Goal: Task Accomplishment & Management: Use online tool/utility

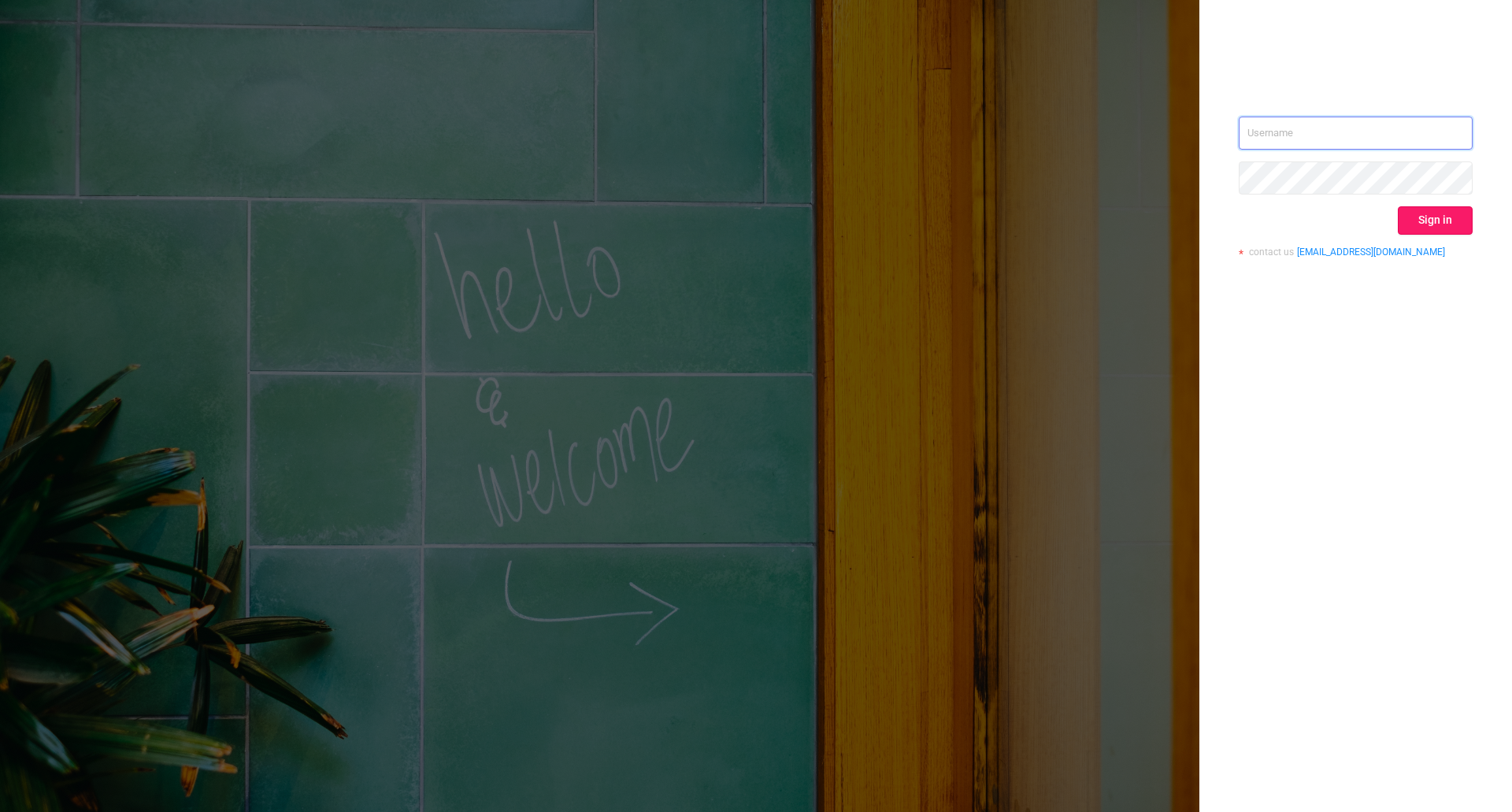
type input "[EMAIL_ADDRESS][DOMAIN_NAME]"
click at [1409, 215] on button "Sign in" at bounding box center [1435, 220] width 75 height 29
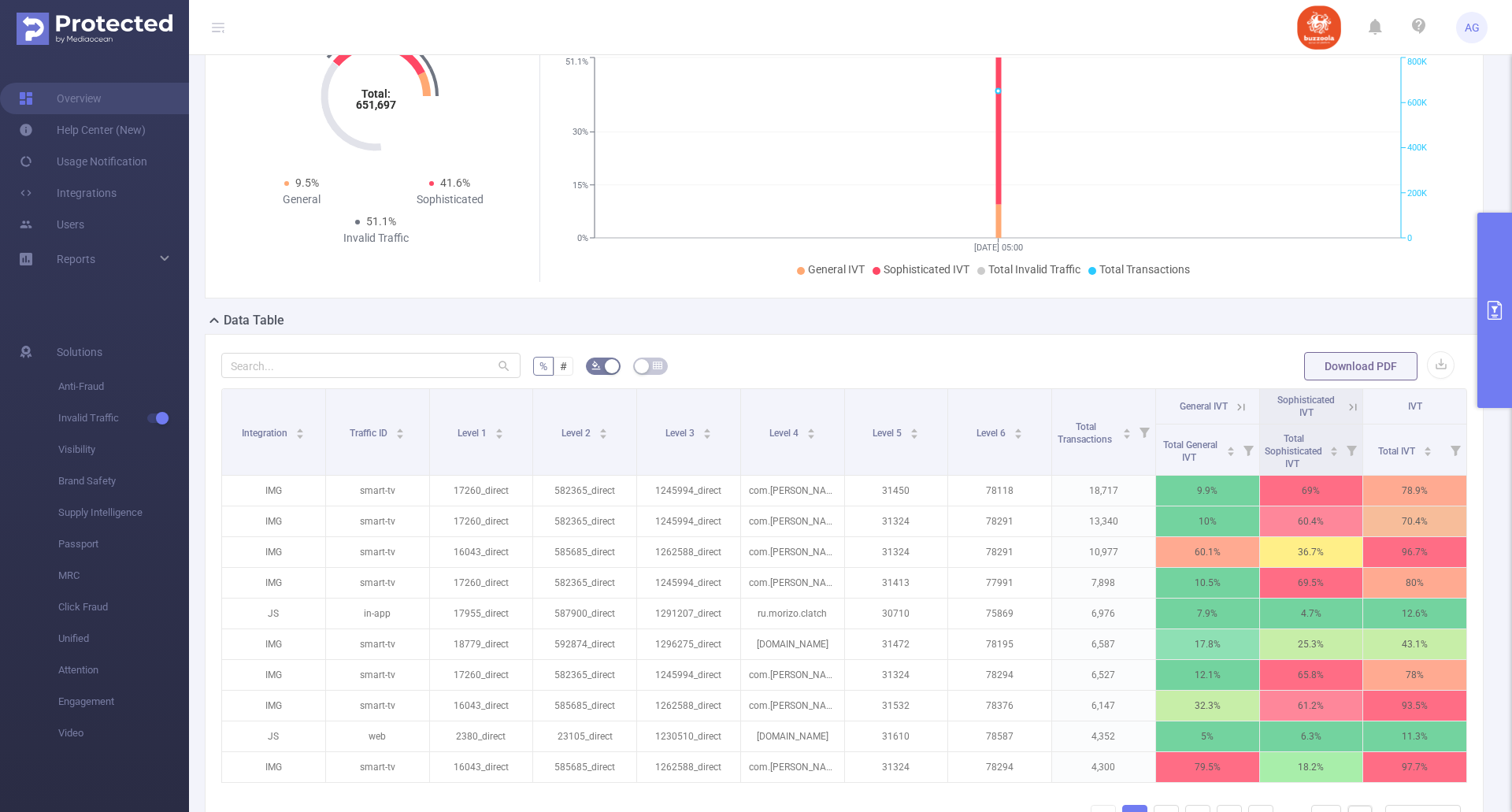
scroll to position [263, 0]
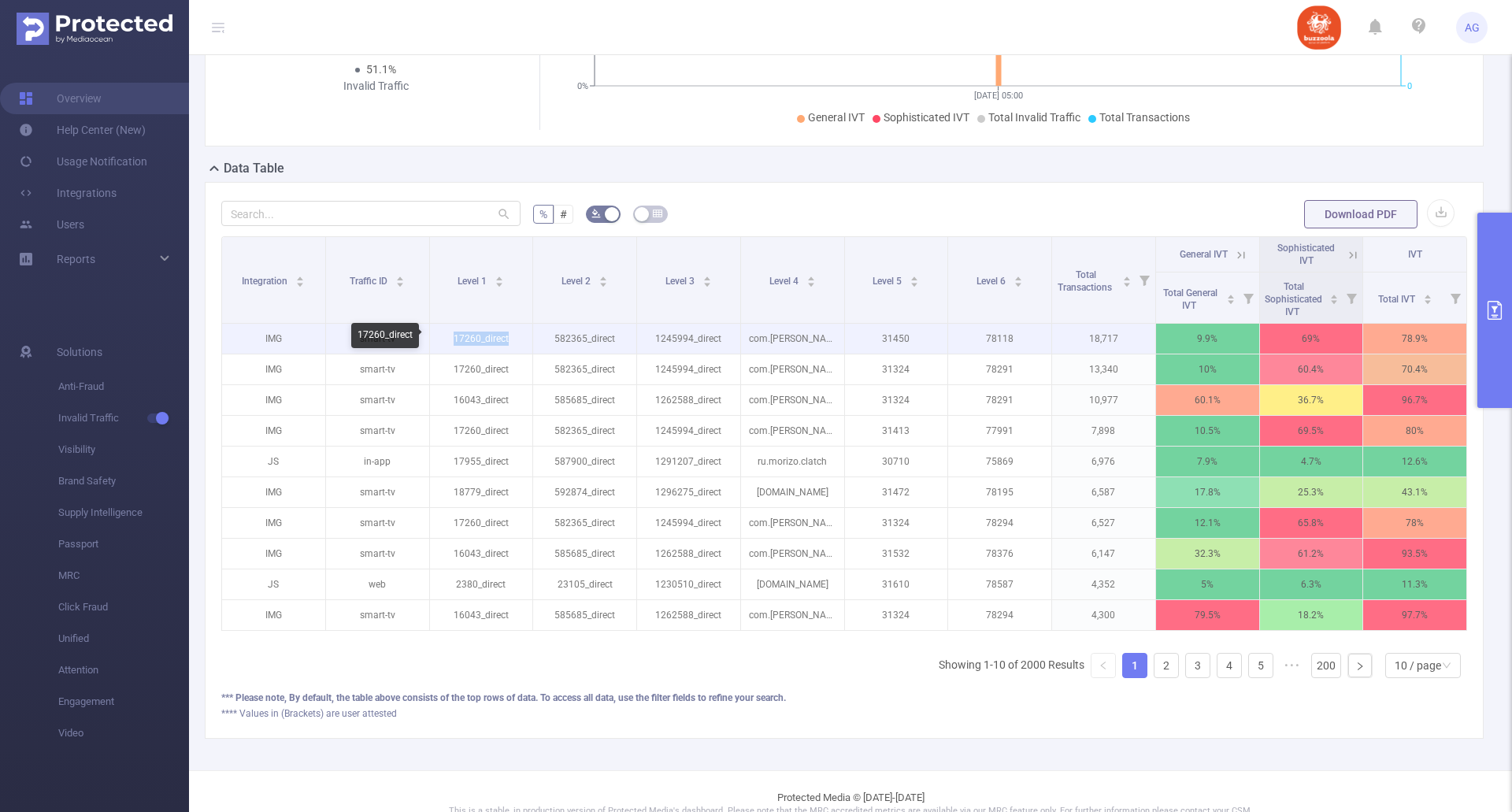
drag, startPoint x: 452, startPoint y: 340, endPoint x: 511, endPoint y: 338, distance: 59.0
click at [511, 338] on p "17260_direct" at bounding box center [482, 338] width 103 height 30
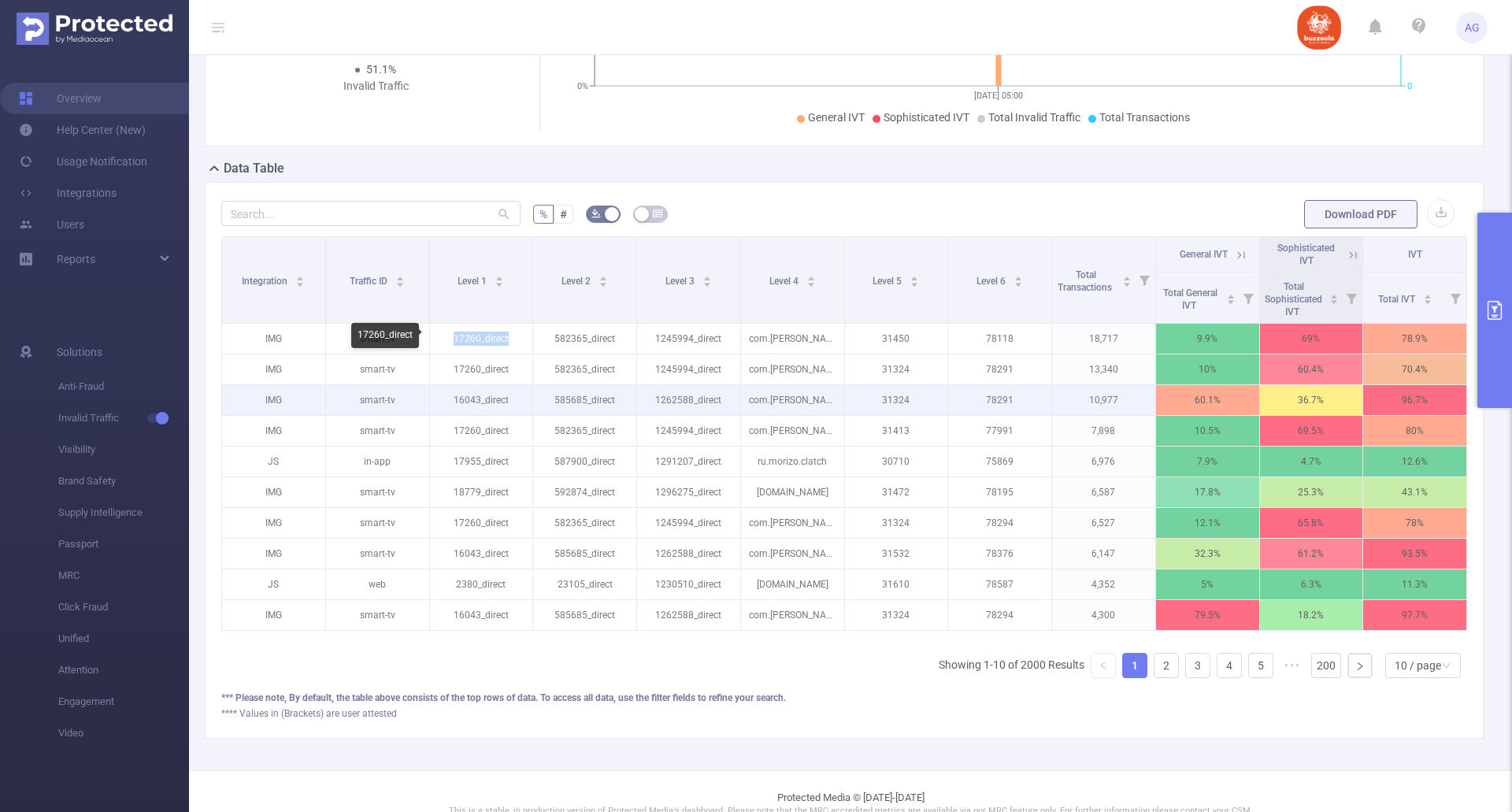
copy p "17260_direct"
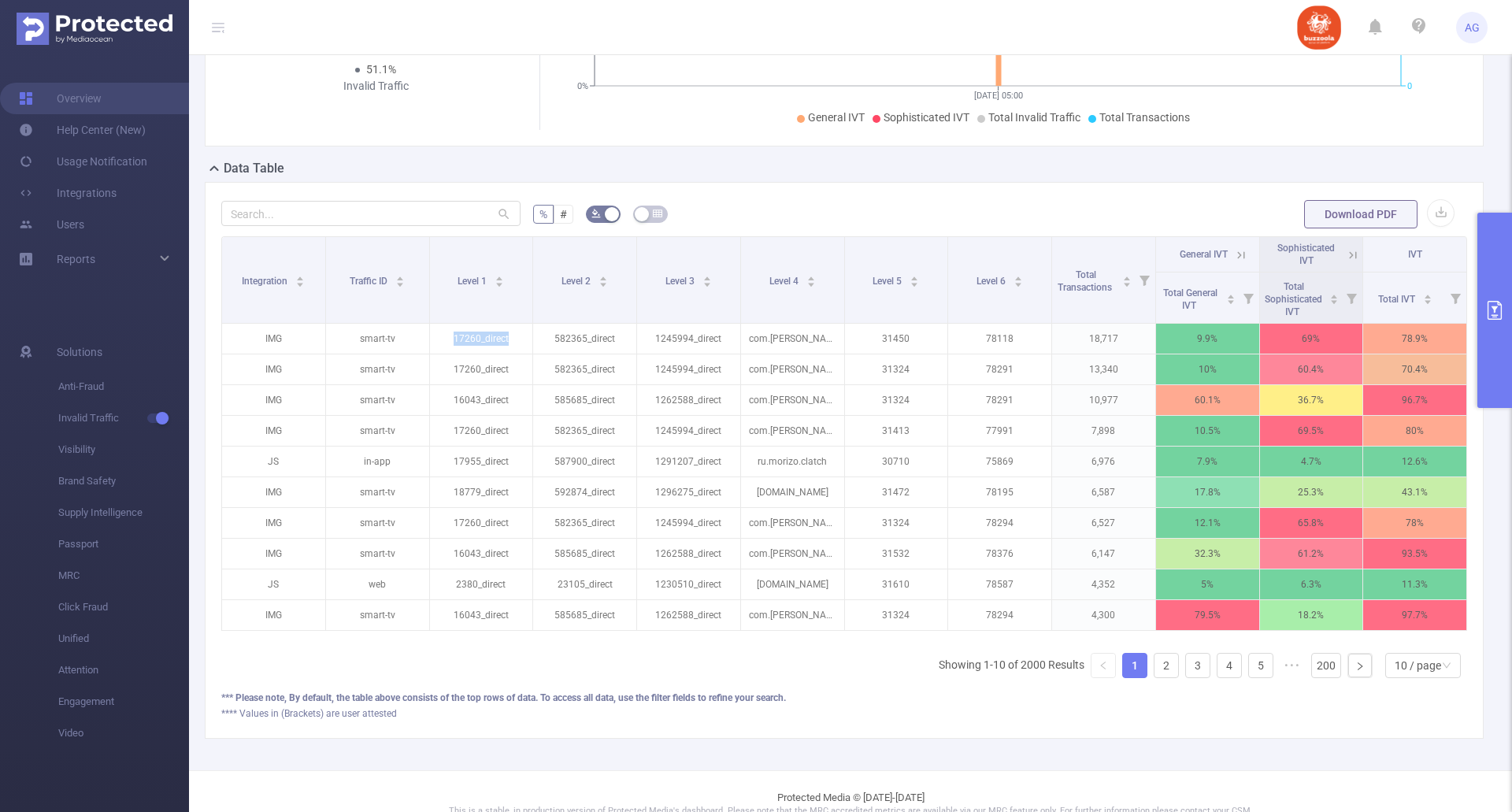
click at [1497, 312] on icon "primary" at bounding box center [1495, 311] width 19 height 19
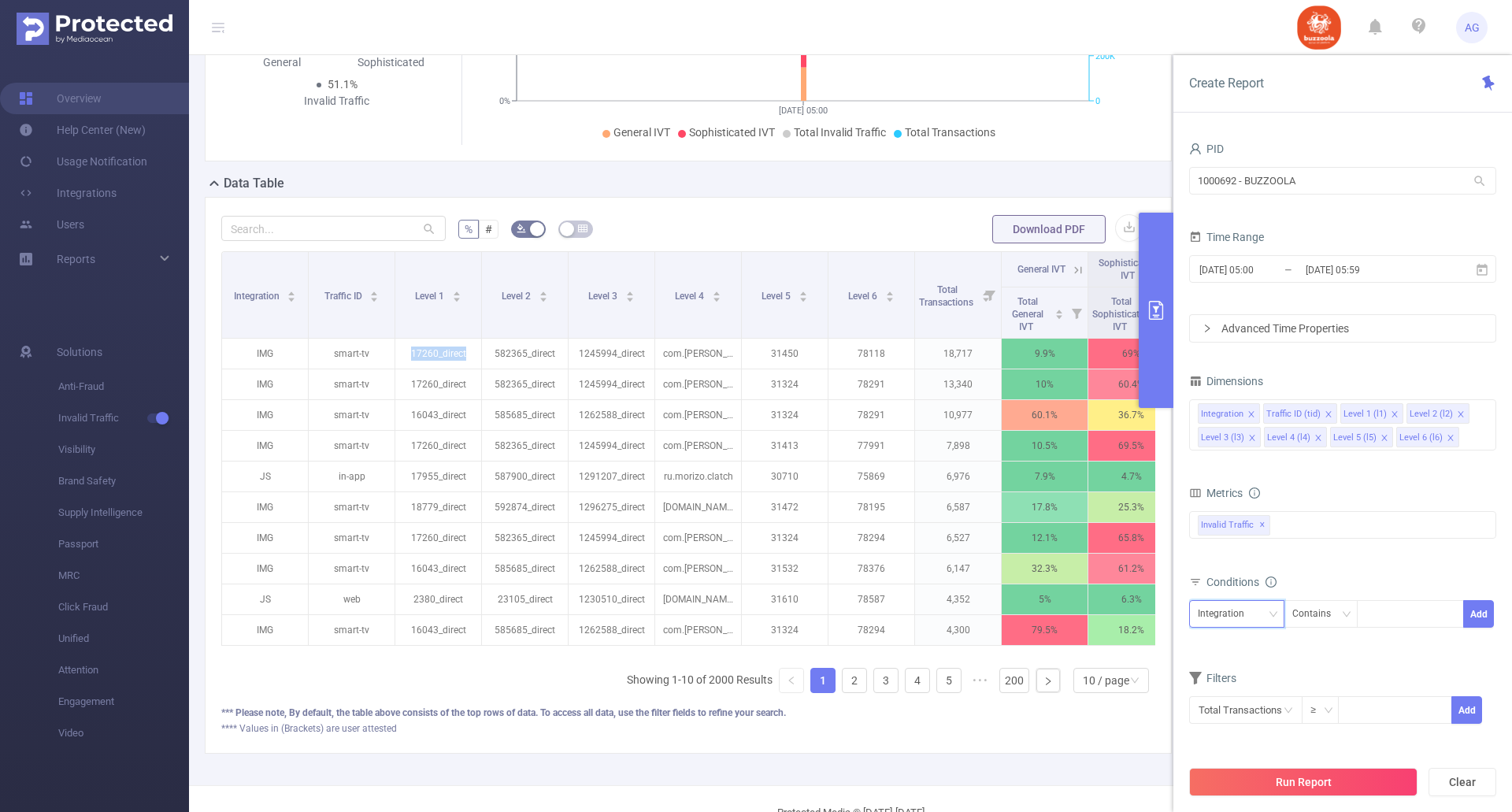
click at [1260, 615] on div "Integration" at bounding box center [1236, 614] width 78 height 26
click at [1239, 454] on li "Level 1 (l1)" at bounding box center [1236, 458] width 95 height 25
click at [1305, 617] on div "Contains" at bounding box center [1317, 614] width 50 height 26
click at [1310, 675] on li "Is" at bounding box center [1335, 672] width 104 height 25
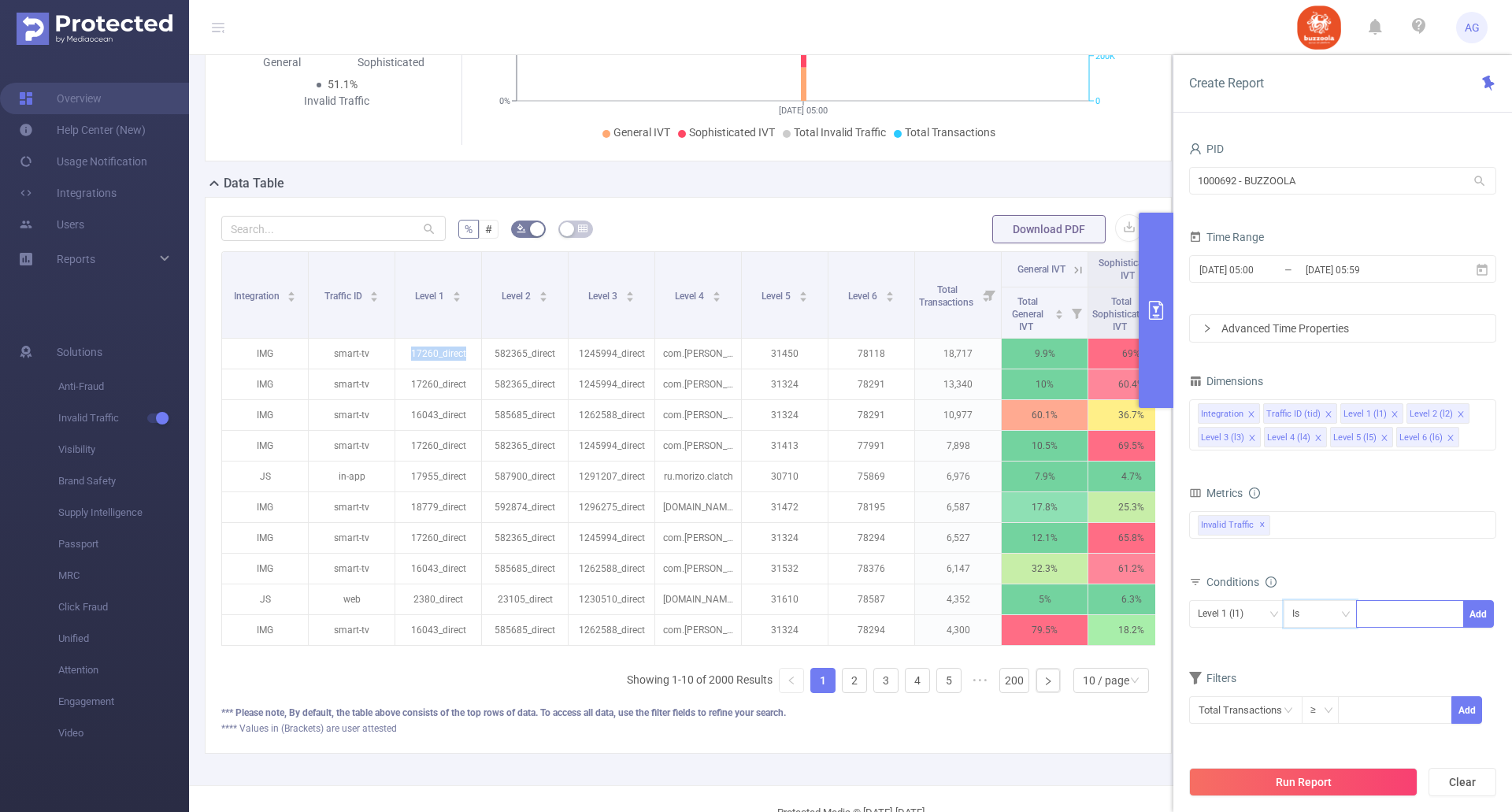
click at [1379, 615] on div at bounding box center [1409, 614] width 91 height 26
paste input "17260_direct"
drag, startPoint x: 1393, startPoint y: 612, endPoint x: 1371, endPoint y: 612, distance: 22.0
click at [1371, 612] on input "17260_direct" at bounding box center [1392, 614] width 57 height 20
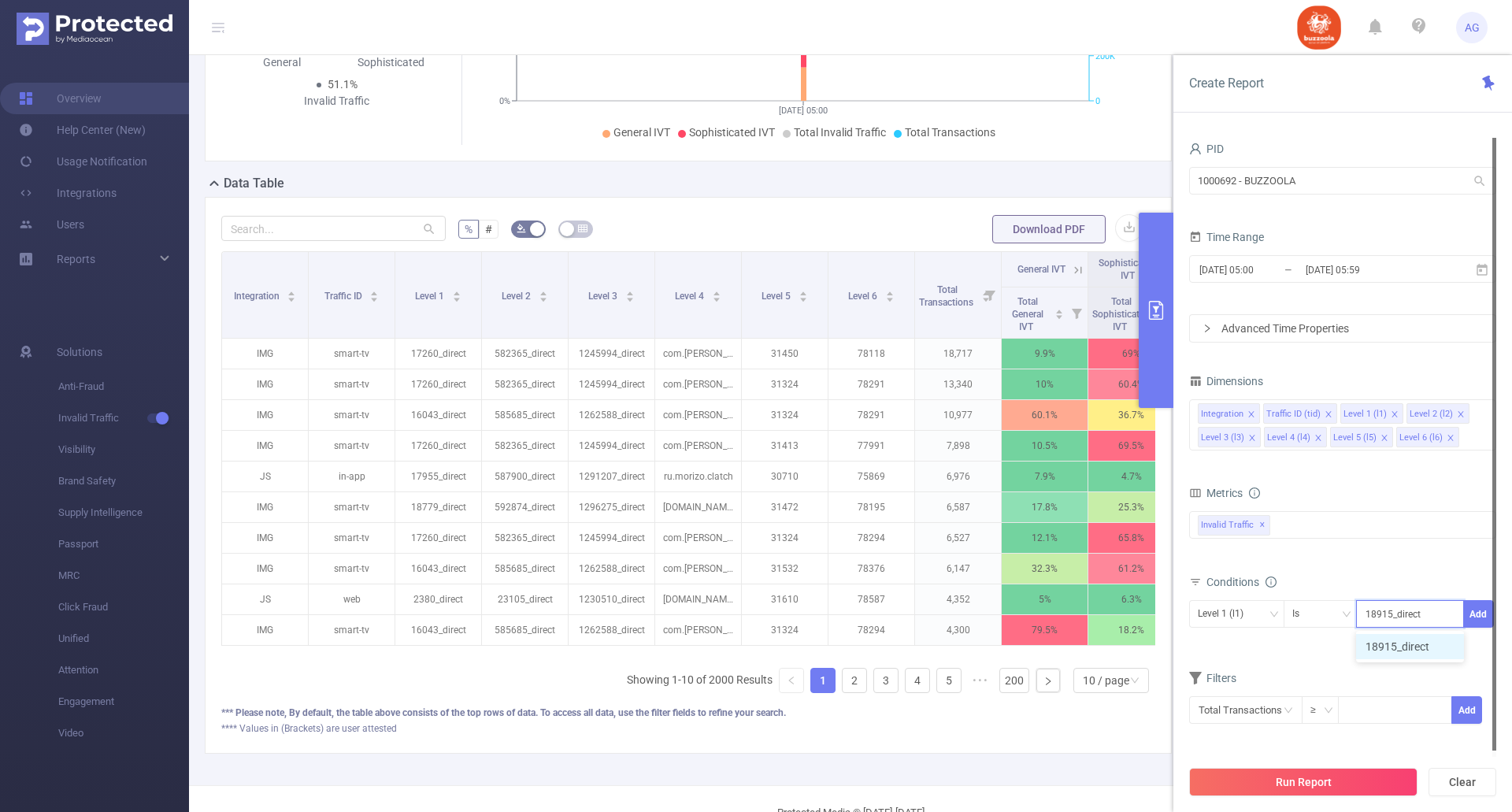
type input "18915_direct"
click at [1494, 661] on div at bounding box center [1495, 444] width 4 height 613
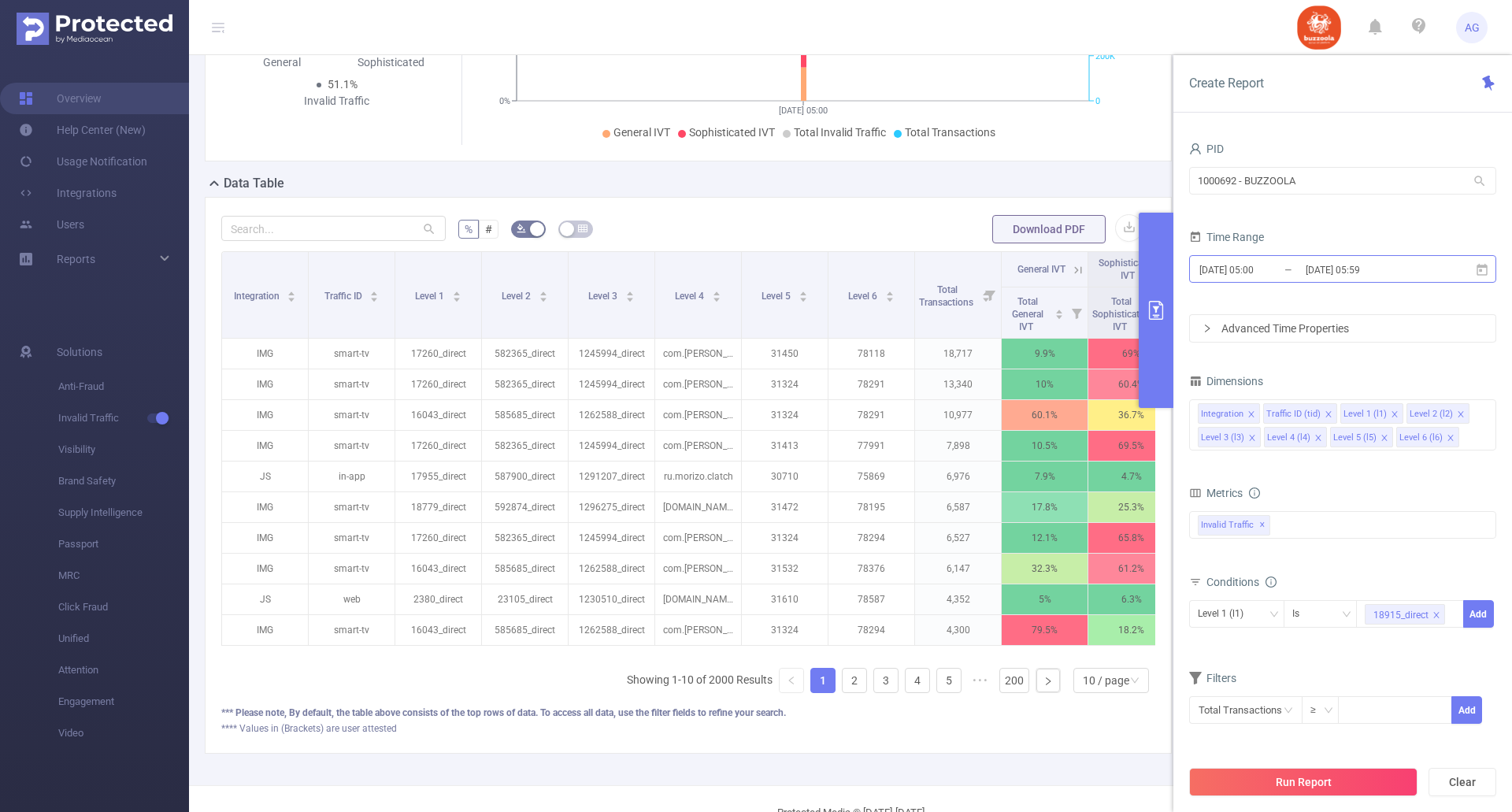
click at [1369, 270] on input "[DATE] 05:59" at bounding box center [1367, 269] width 127 height 21
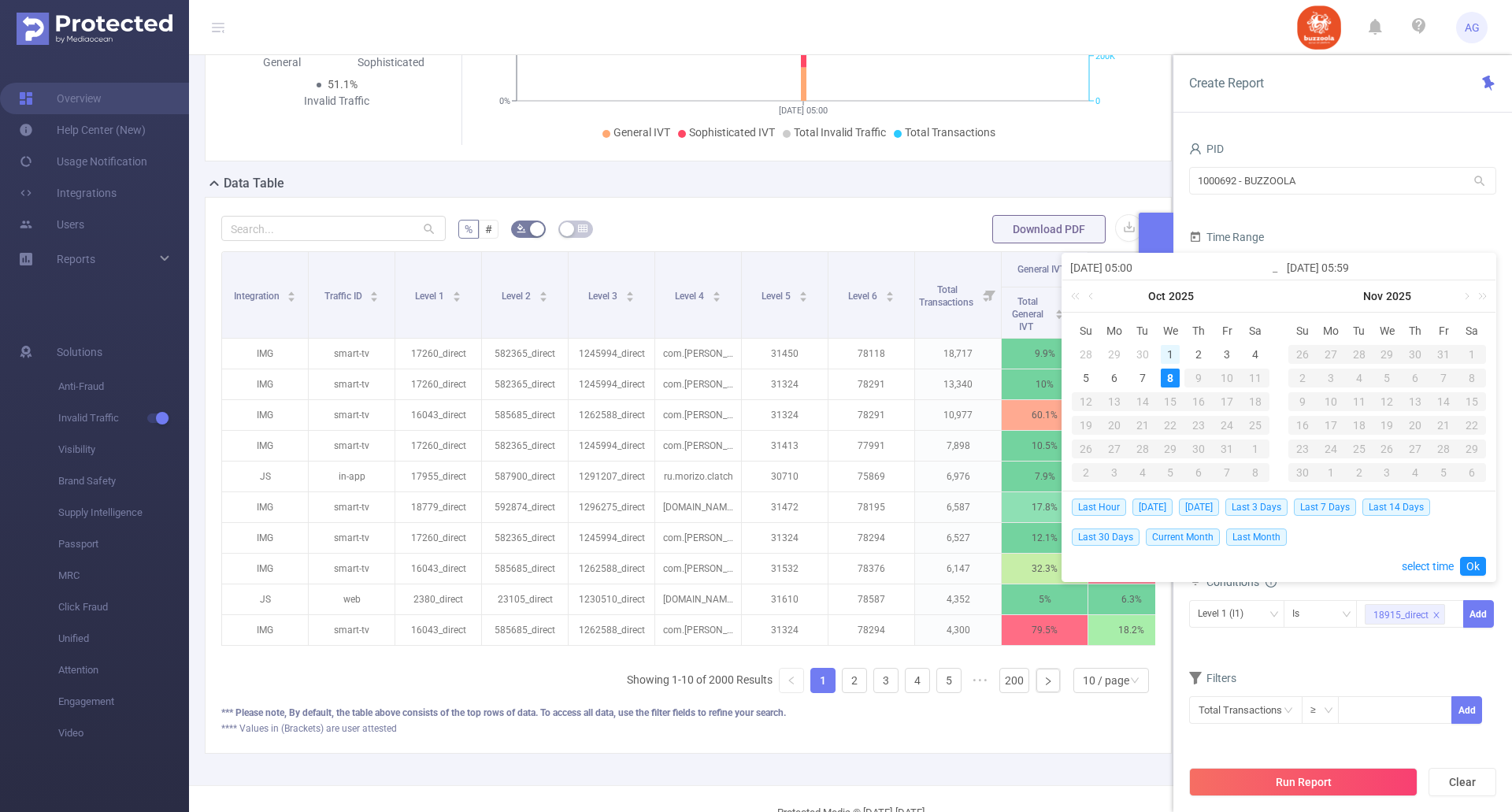
click at [1172, 355] on div "1" at bounding box center [1171, 355] width 19 height 19
click at [1119, 352] on div "29" at bounding box center [1114, 355] width 19 height 19
type input "[DATE] 05:00"
type input "[DATE] 05:59"
type input "[DATE] 05:00"
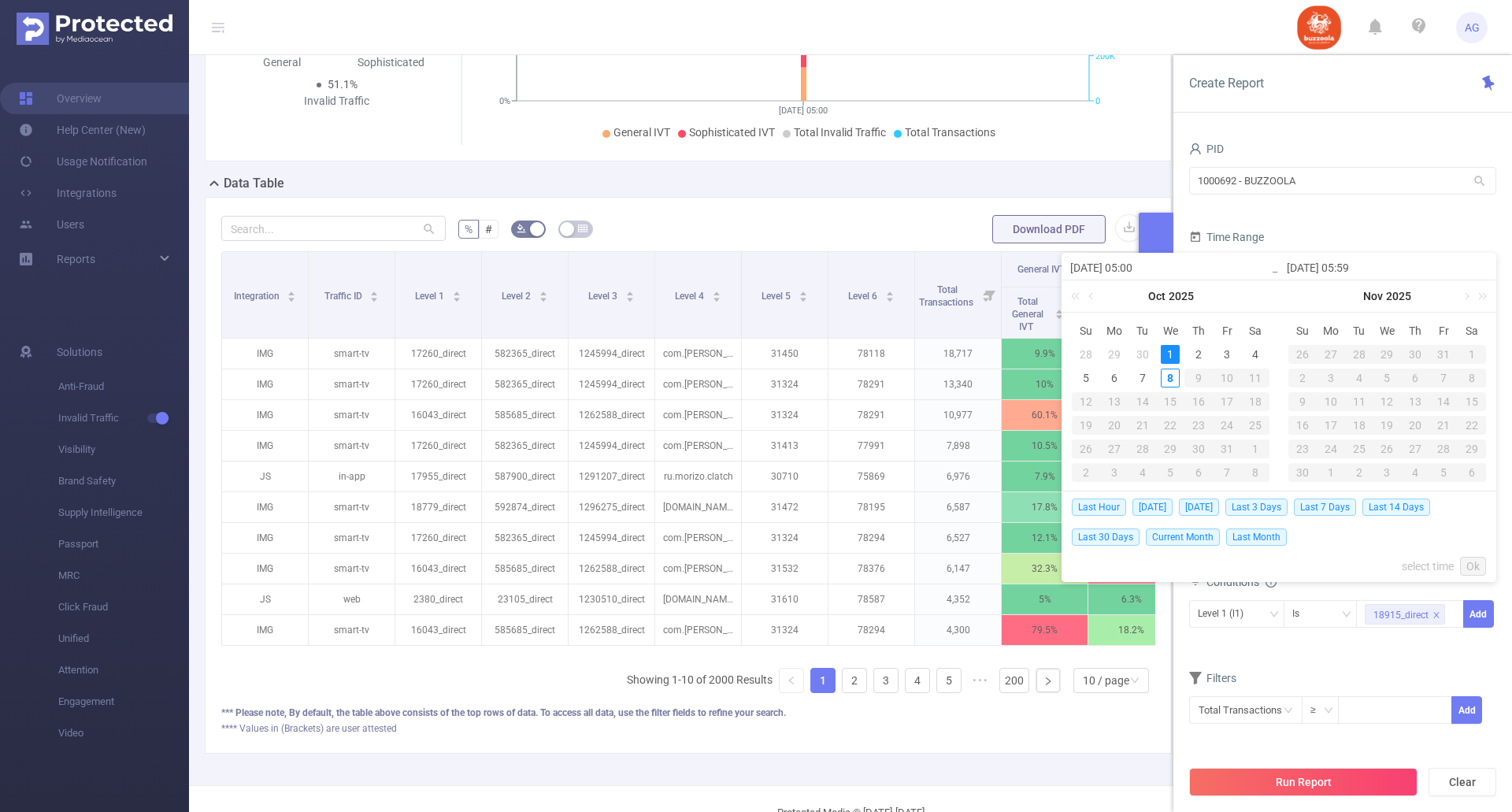
type input "[DATE] 05:59"
click at [1360, 380] on div "7" at bounding box center [1360, 379] width 19 height 19
click at [1112, 445] on div "29" at bounding box center [1114, 450] width 19 height 19
type input "[DATE] 05:59"
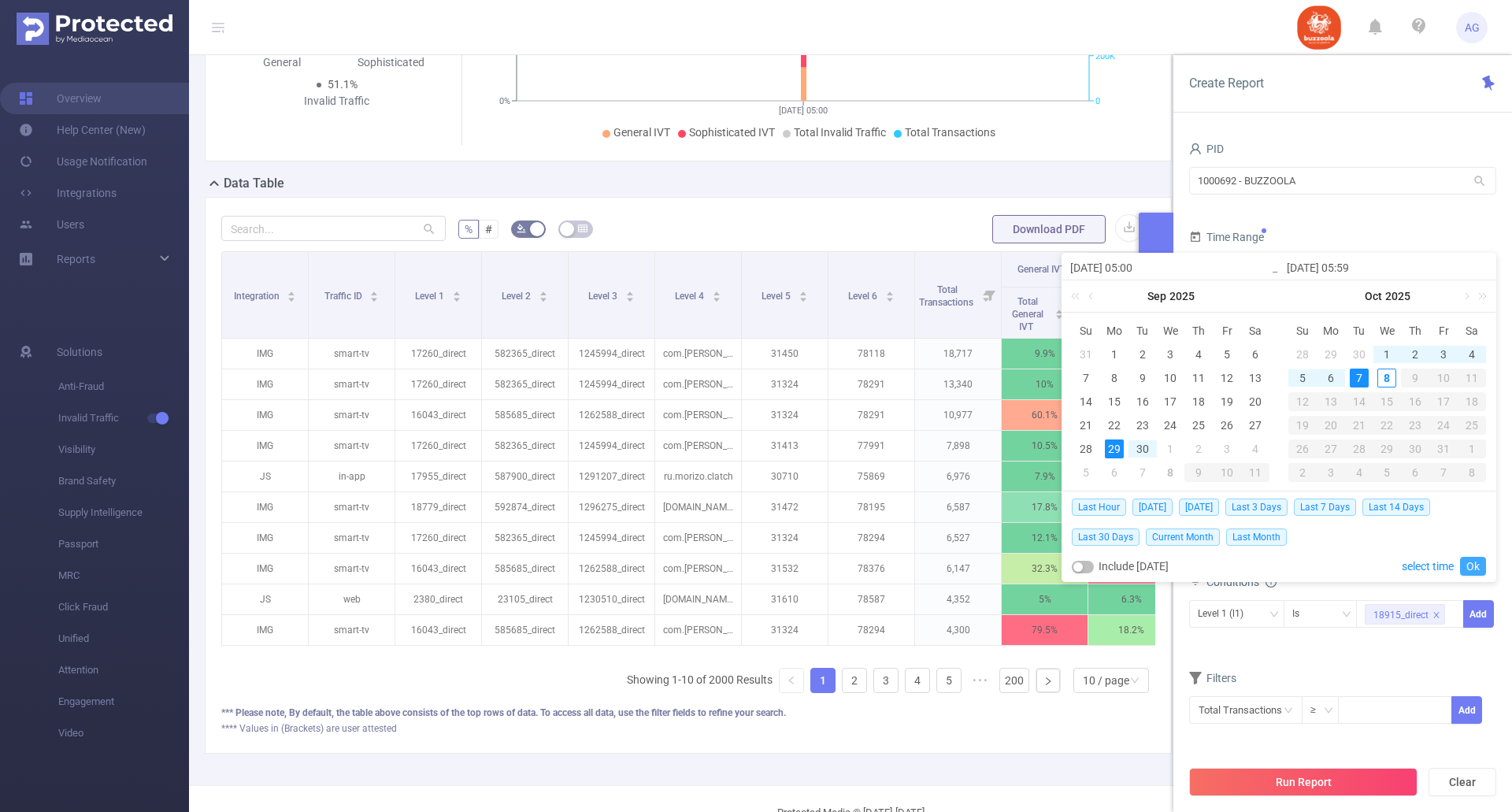
click at [1472, 565] on link "Ok" at bounding box center [1473, 567] width 26 height 19
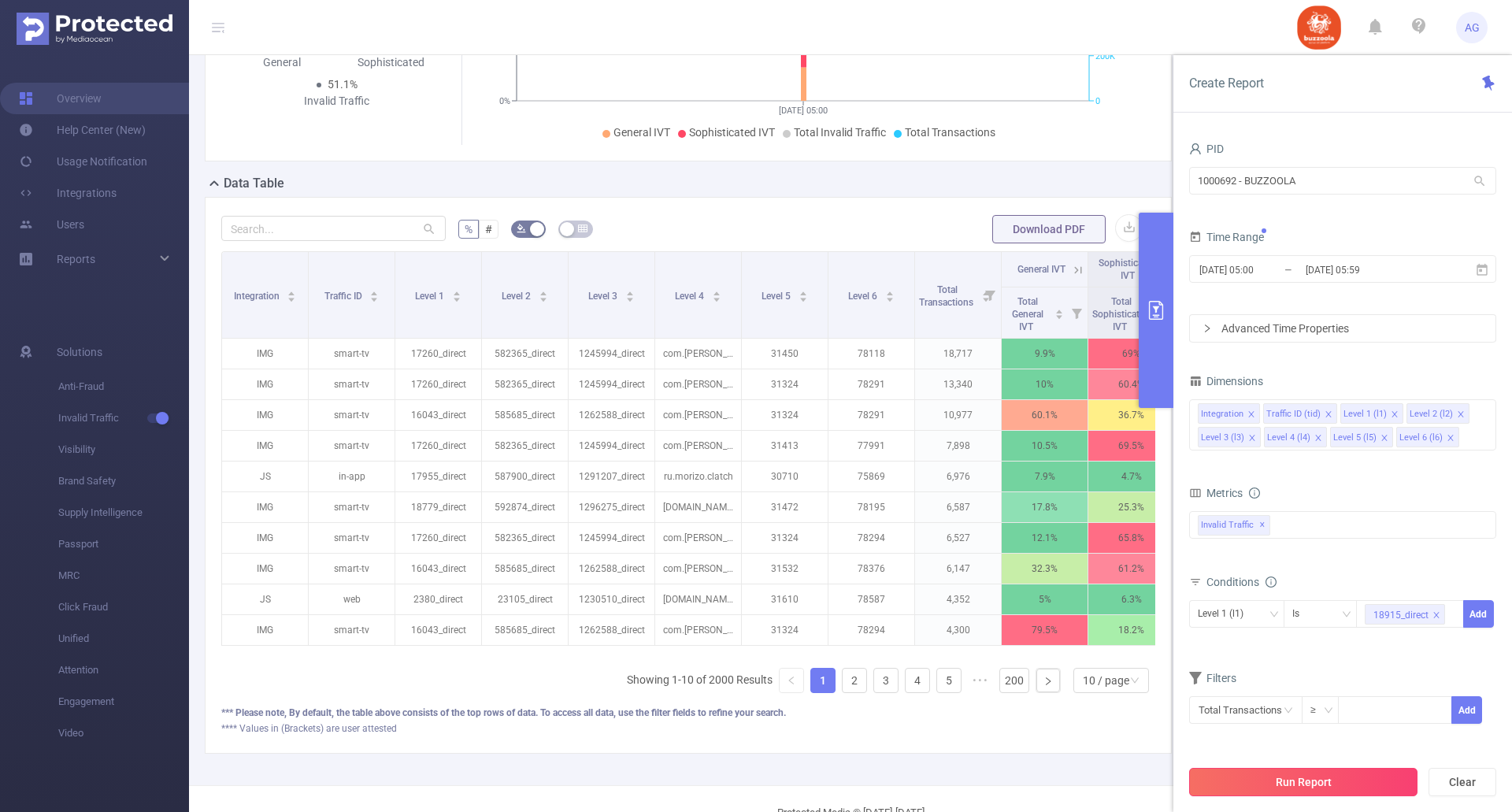
click at [1315, 783] on button "Run Report" at bounding box center [1303, 782] width 228 height 29
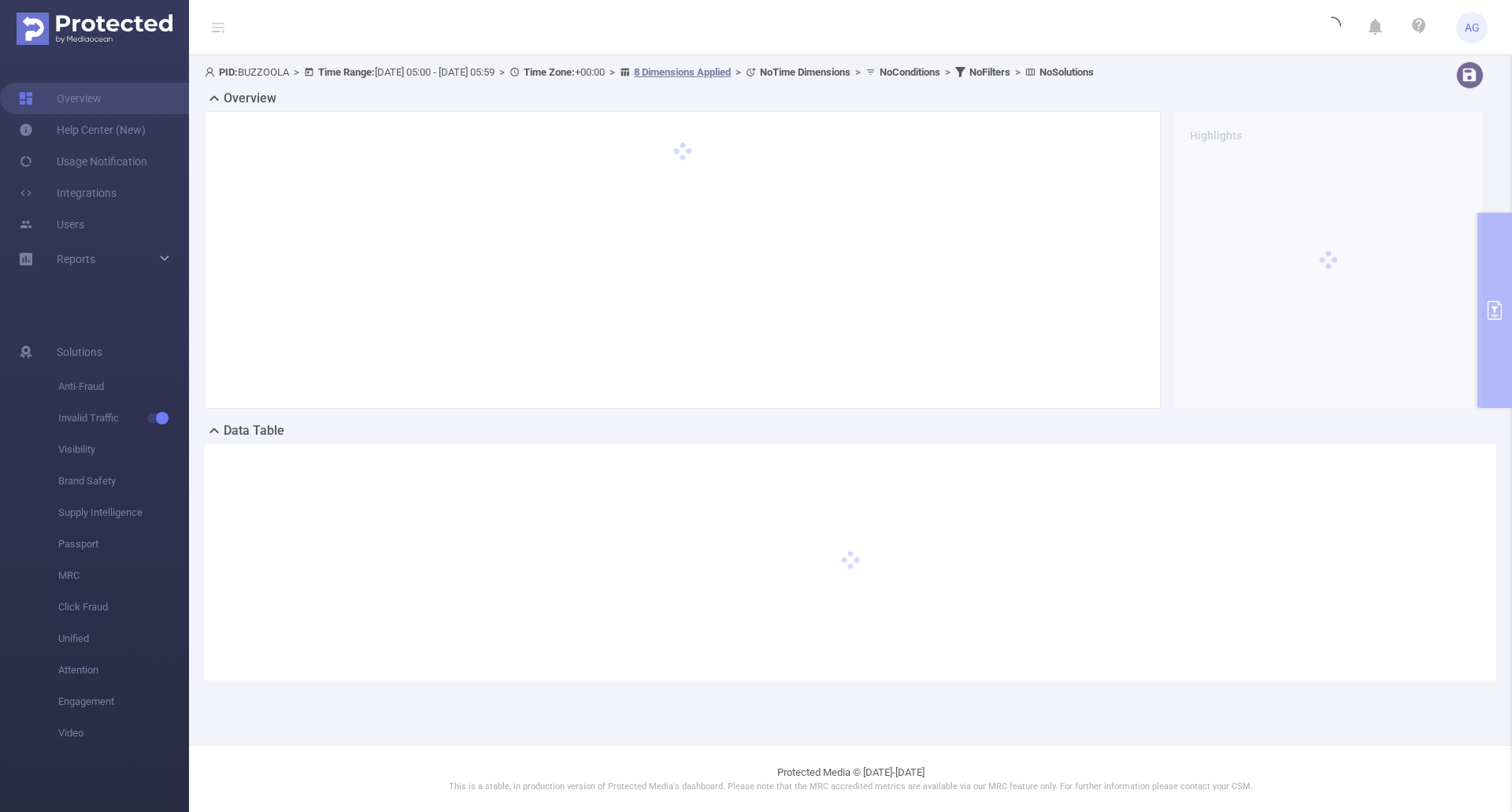
scroll to position [0, 0]
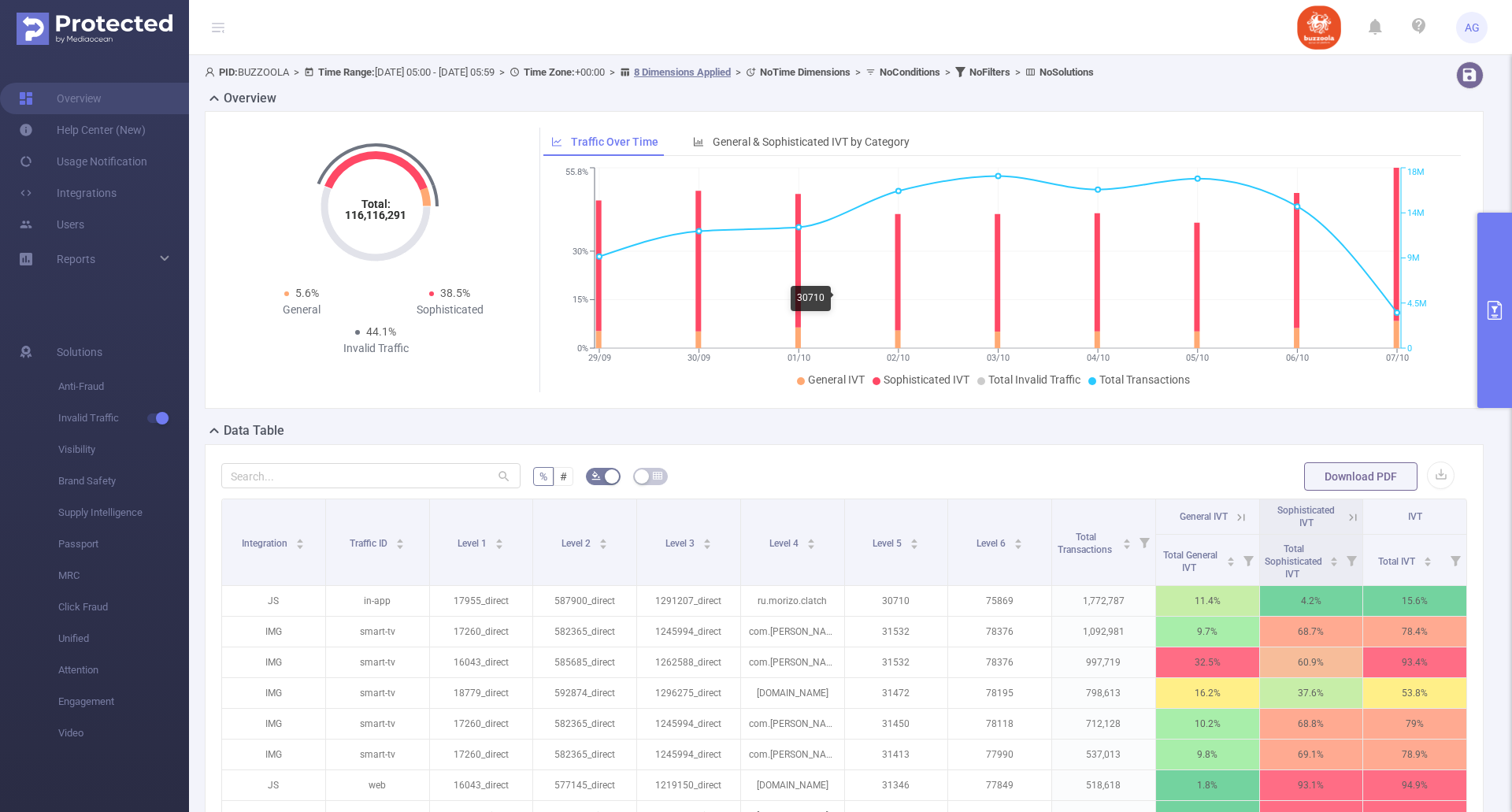
scroll to position [299, 0]
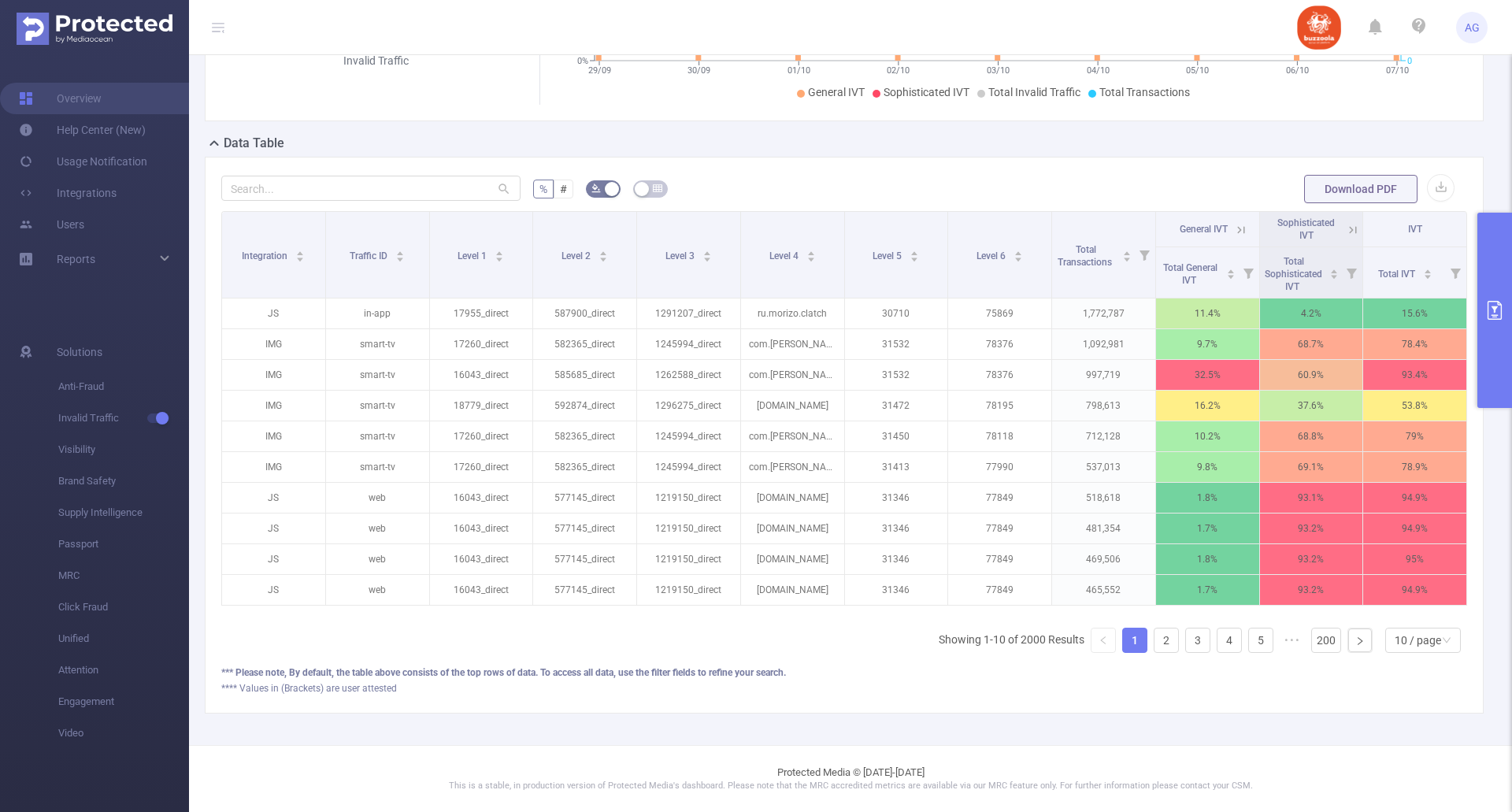
click at [1508, 336] on button "primary" at bounding box center [1495, 311] width 34 height 196
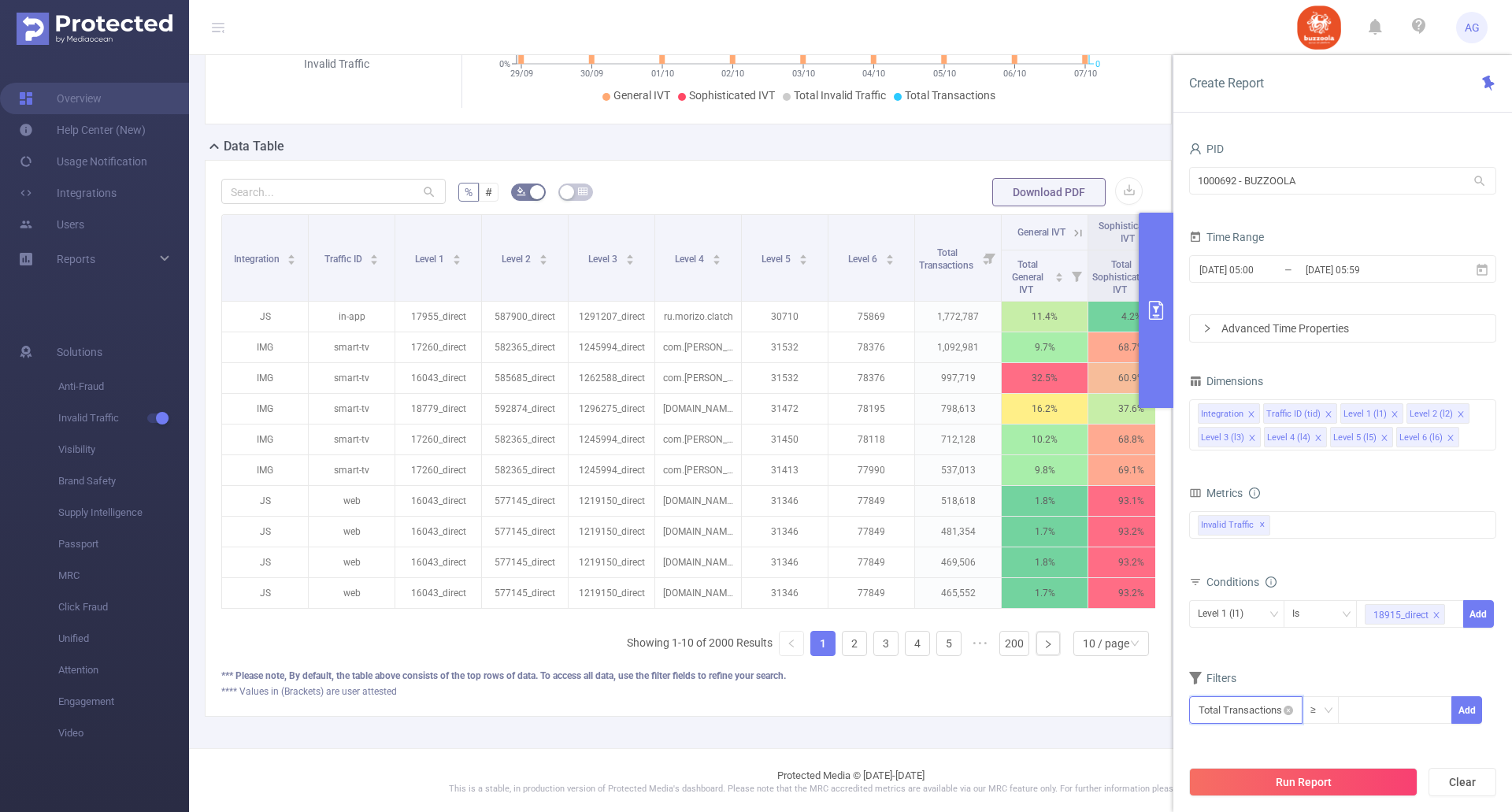
click at [1264, 713] on input "text" at bounding box center [1246, 710] width 113 height 28
click at [1369, 659] on form "Dimensions Integration Traffic ID (tid) Level 1 (l1) Level 2 (l2) Level 3 (l3) …" at bounding box center [1342, 557] width 308 height 374
click at [1491, 611] on button "Add" at bounding box center [1478, 614] width 31 height 28
click at [1306, 777] on button "Run Report" at bounding box center [1303, 782] width 228 height 29
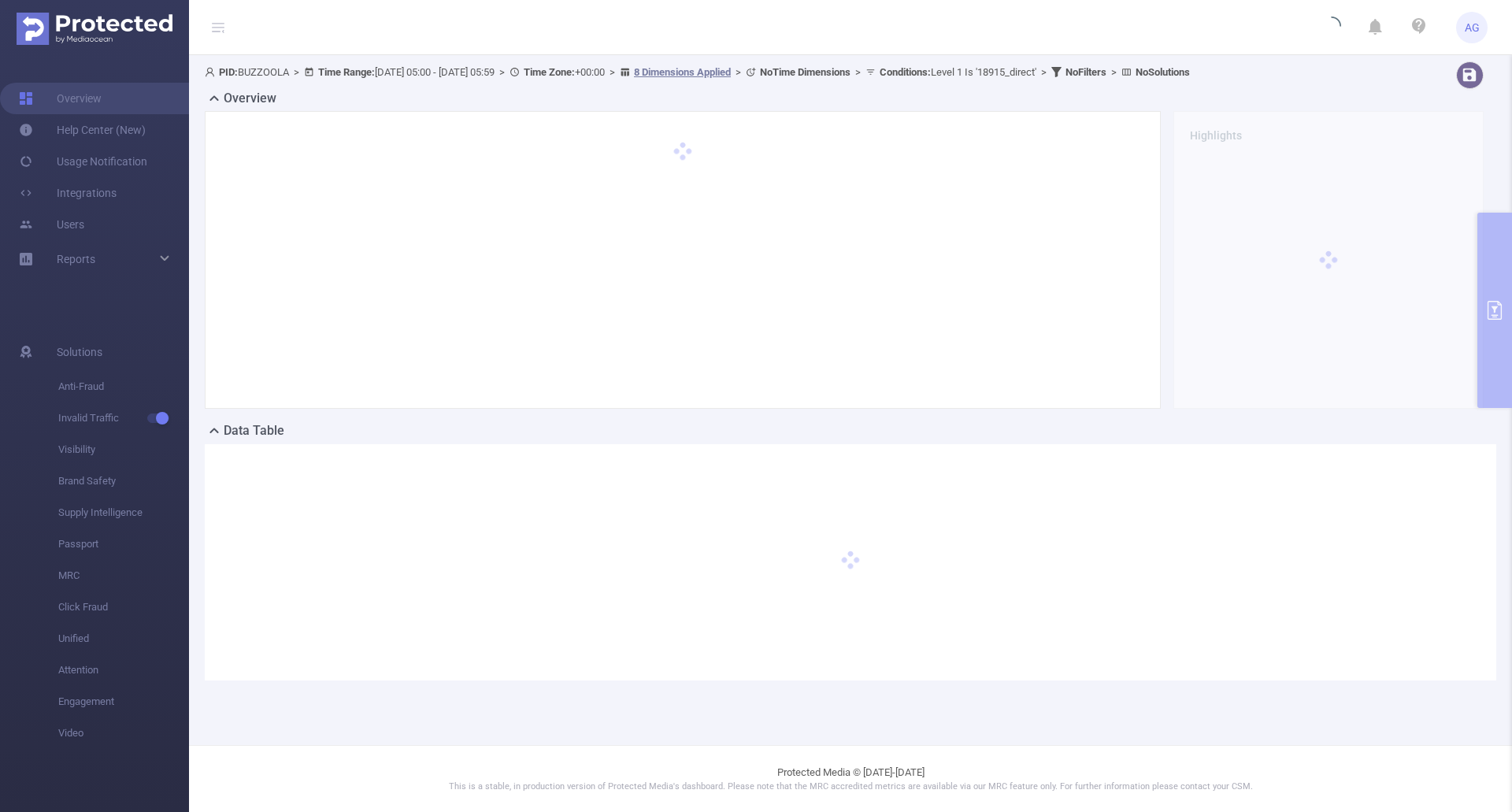
scroll to position [0, 0]
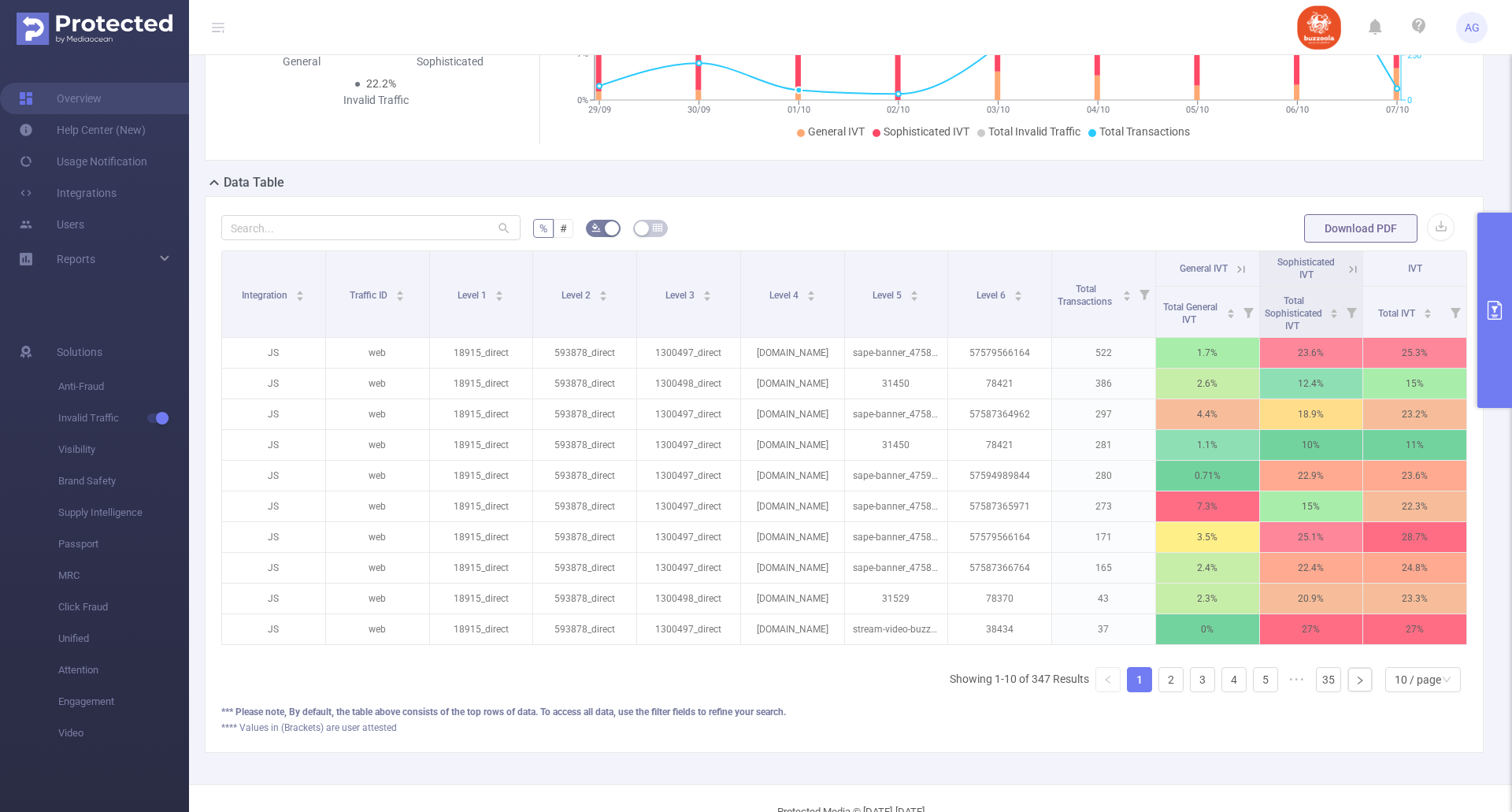
scroll to position [299, 0]
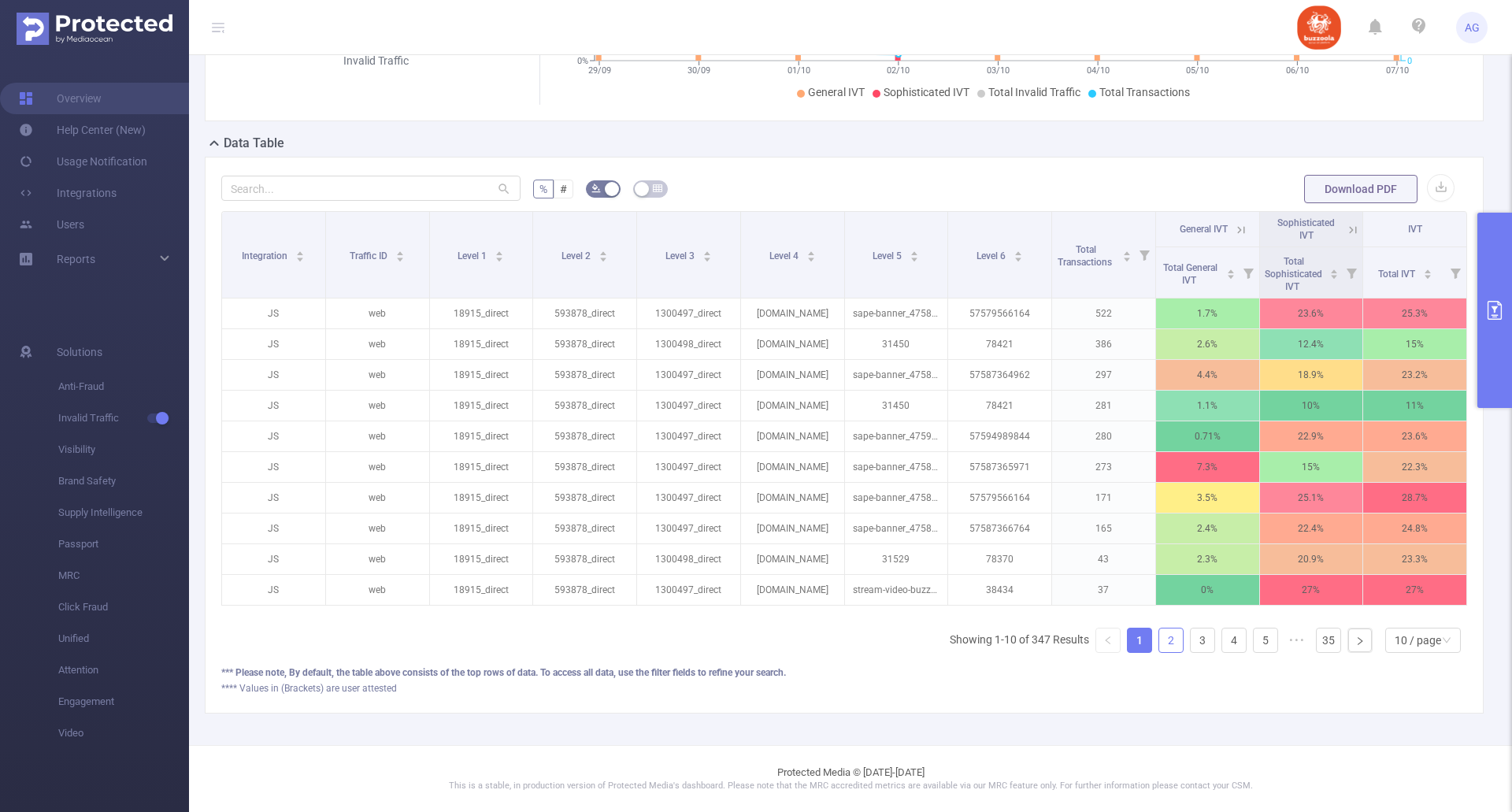
click at [1163, 641] on link "2" at bounding box center [1171, 640] width 24 height 24
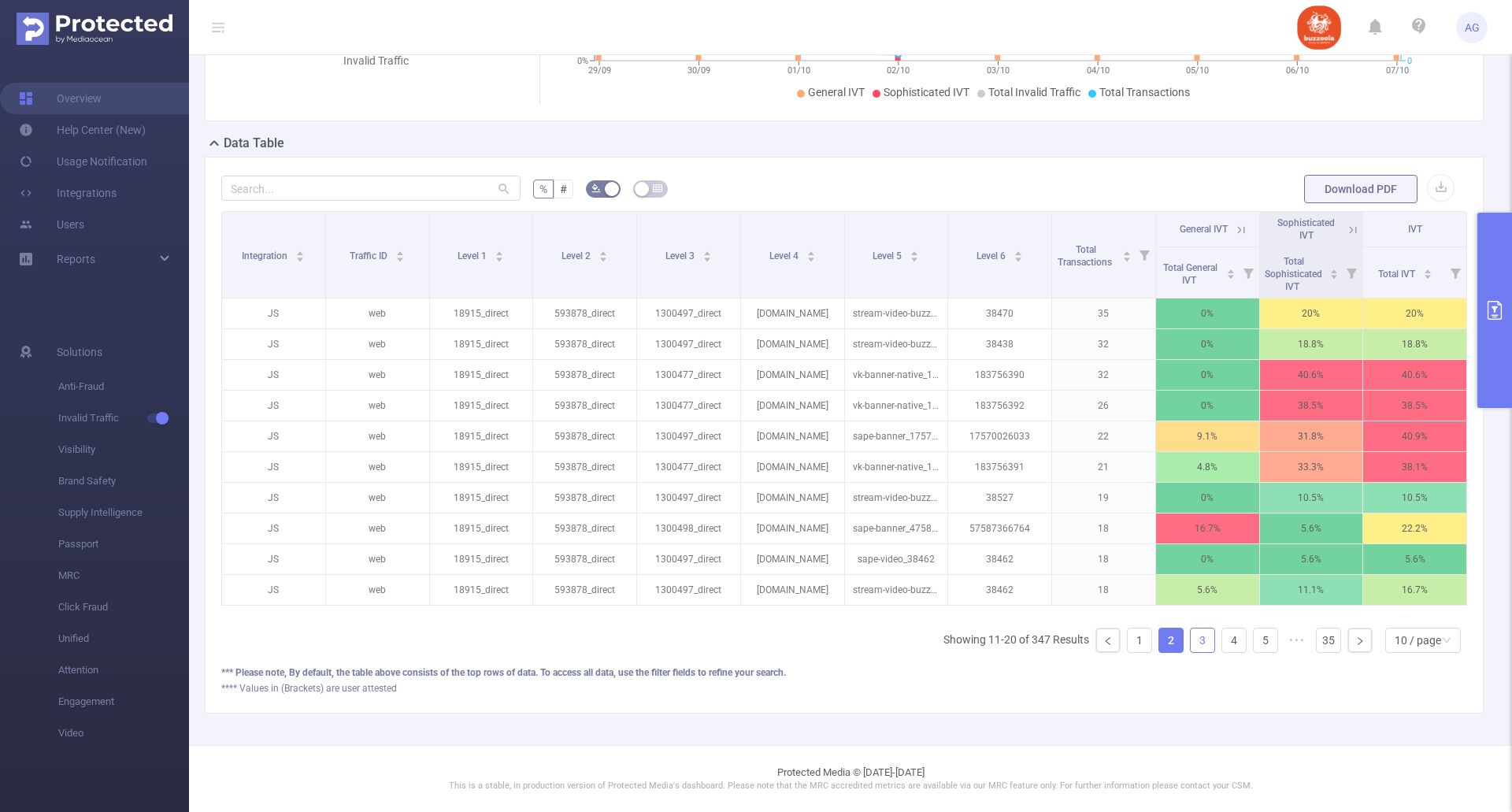
click at [1191, 638] on link "3" at bounding box center [1203, 640] width 24 height 24
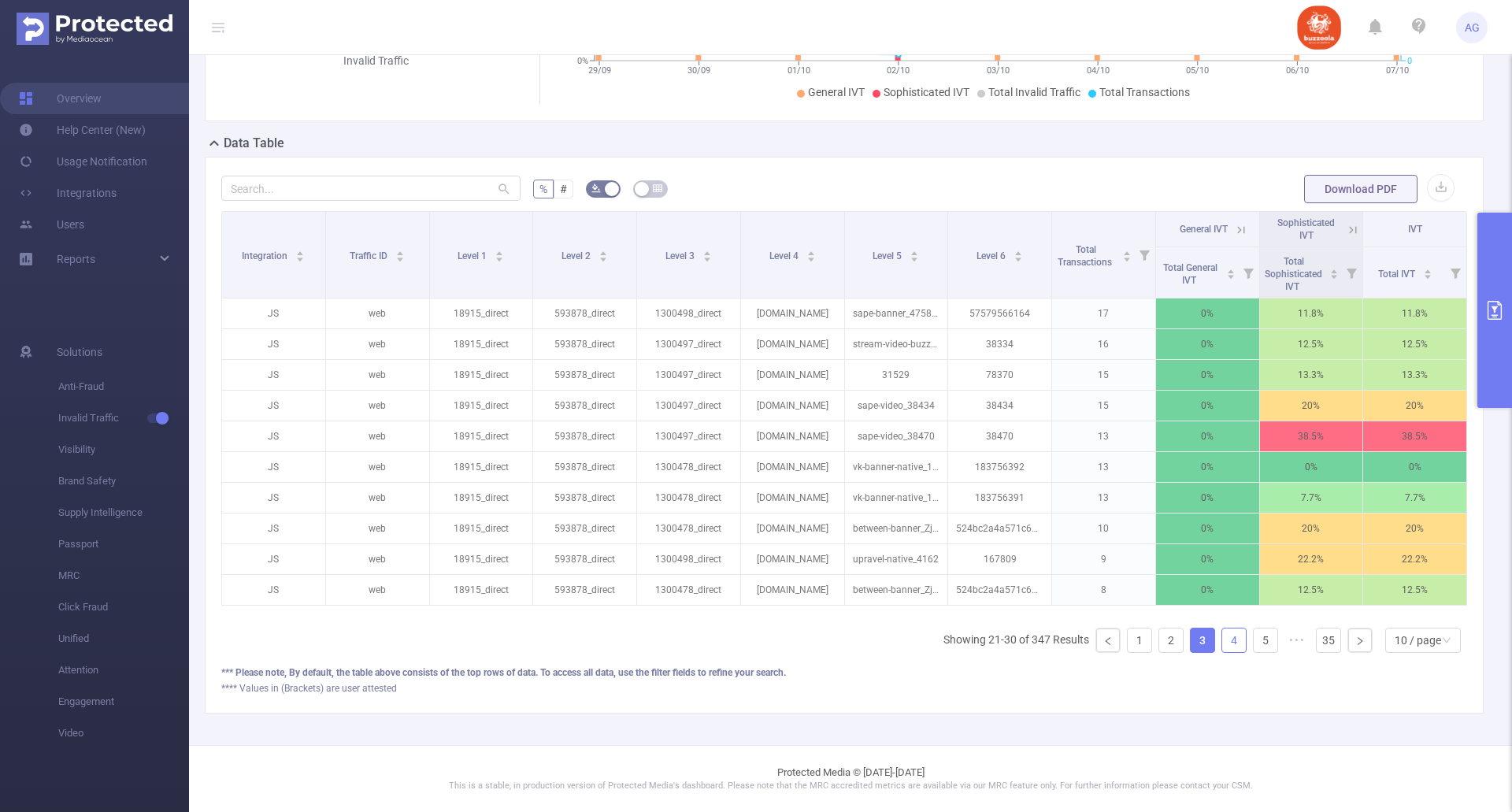
click at [1223, 642] on link "4" at bounding box center [1234, 640] width 24 height 24
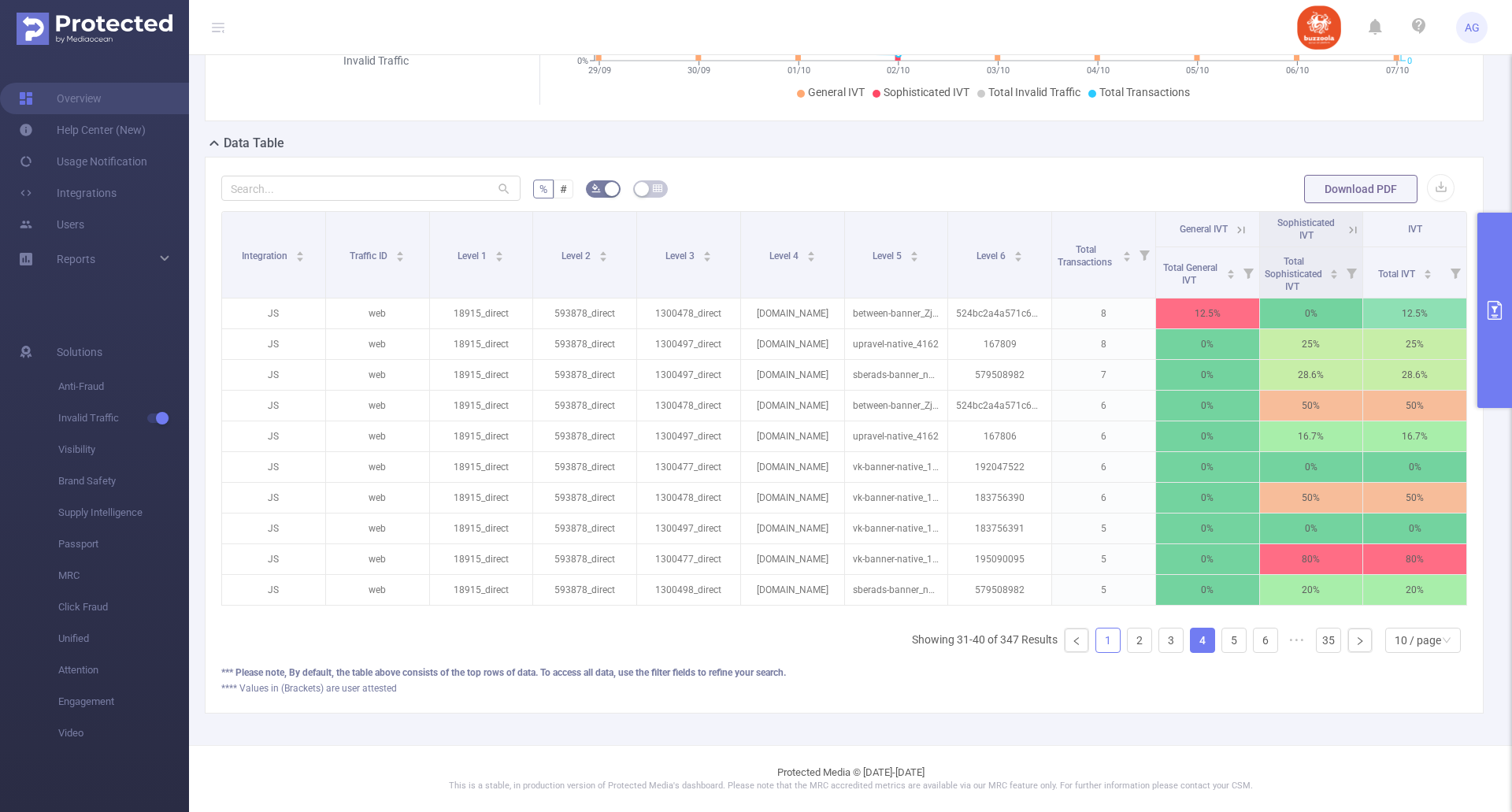
click at [1101, 638] on link "1" at bounding box center [1108, 640] width 24 height 24
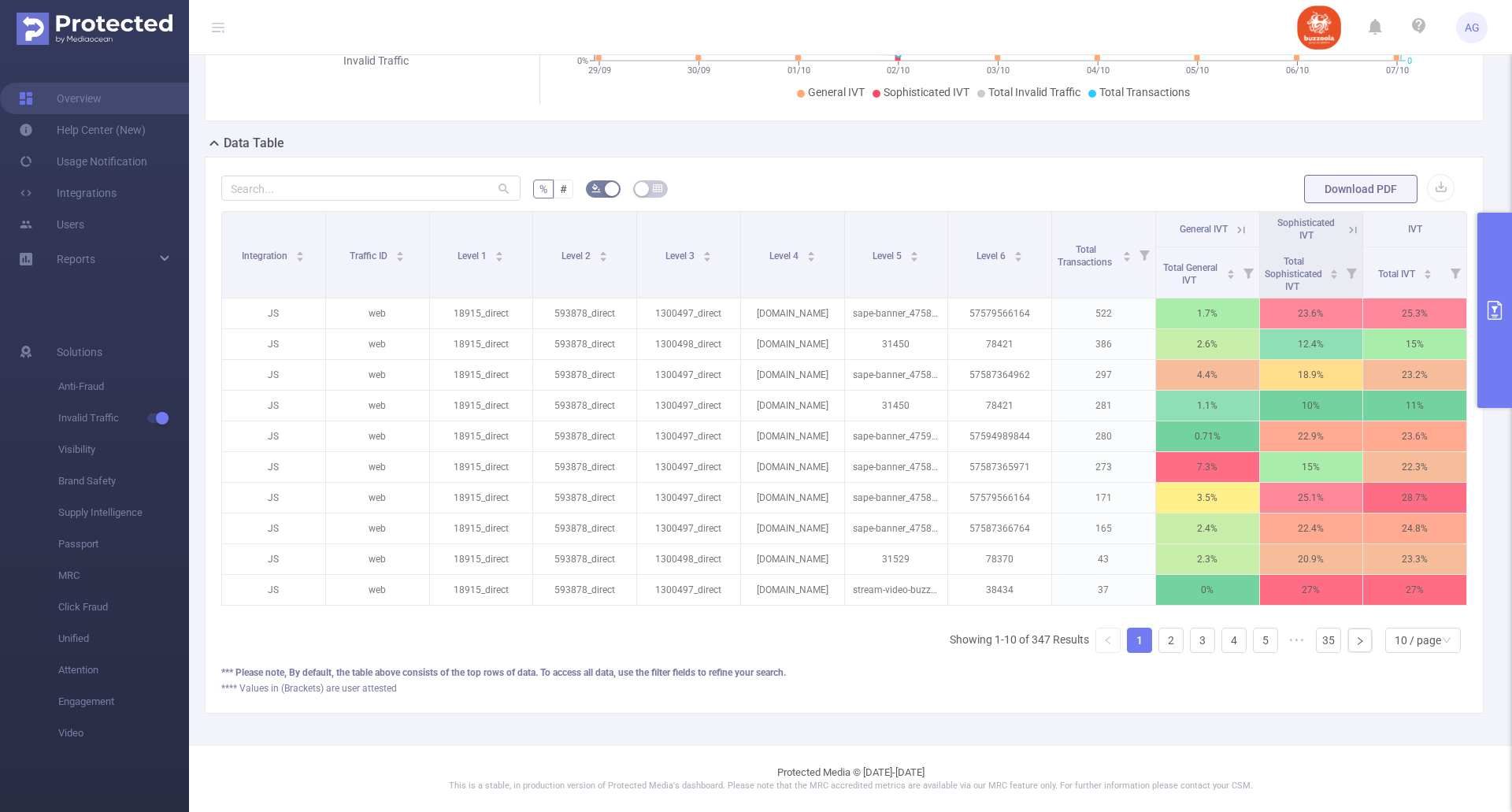
click at [1490, 330] on button "primary" at bounding box center [1495, 311] width 34 height 196
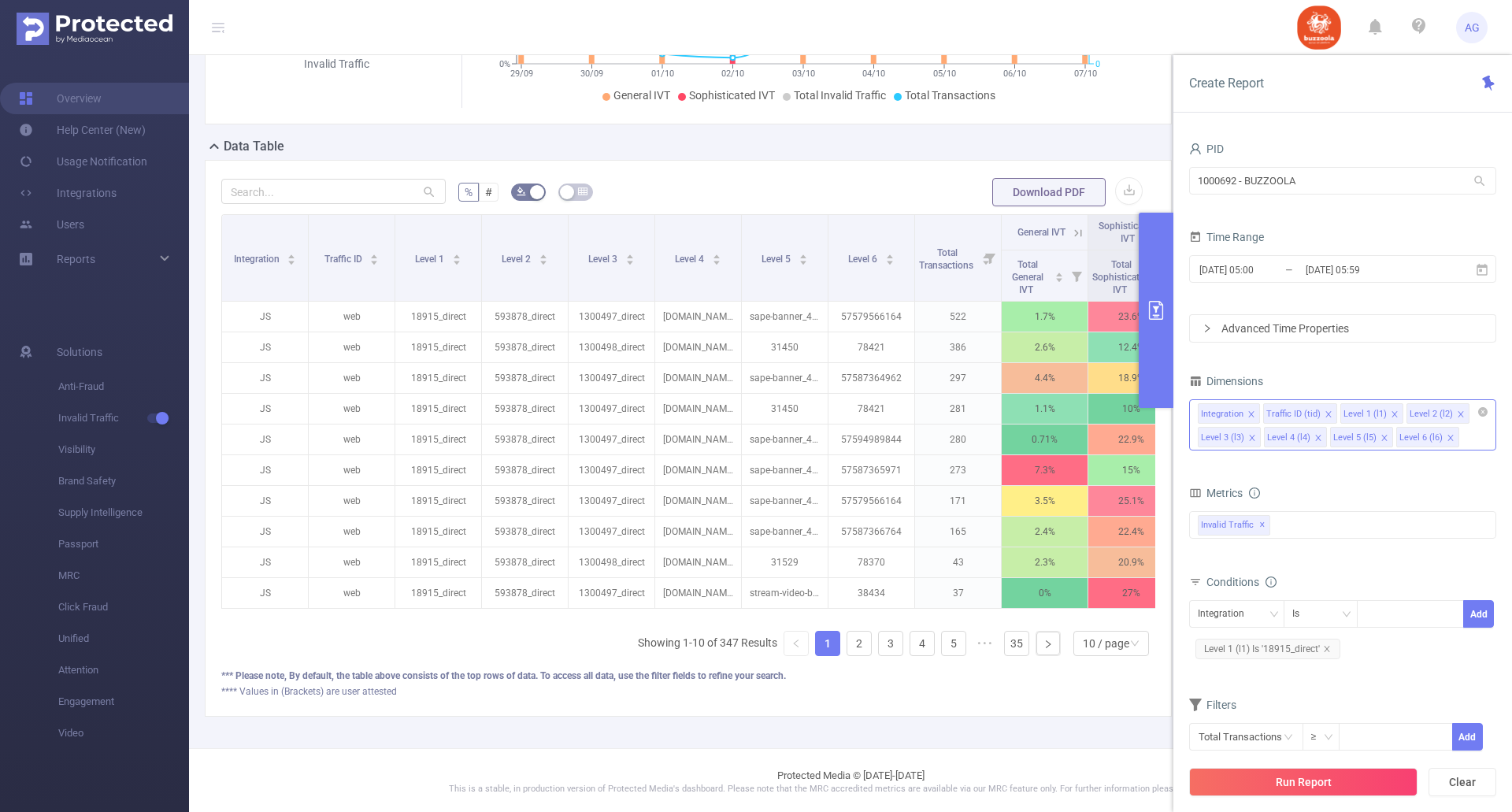
click at [1457, 413] on icon "icon: close" at bounding box center [1461, 414] width 8 height 8
click at [1249, 436] on icon "icon: close" at bounding box center [1252, 438] width 8 height 8
click at [1255, 438] on li "Level 5 (l5)" at bounding box center [1229, 436] width 63 height 20
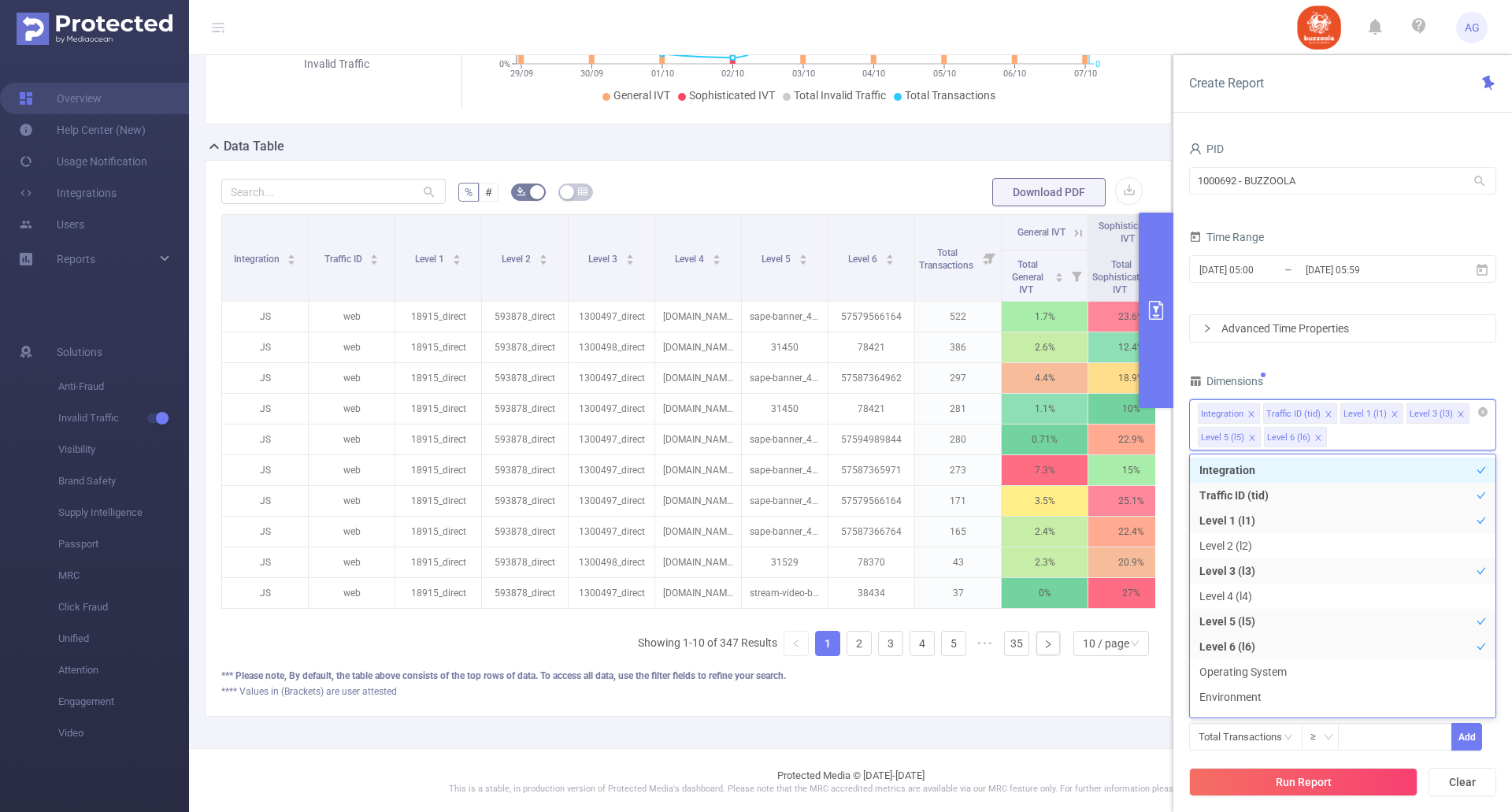
click at [1254, 438] on icon "icon: close" at bounding box center [1252, 438] width 8 height 8
click at [1253, 438] on icon "icon: close" at bounding box center [1252, 438] width 8 height 8
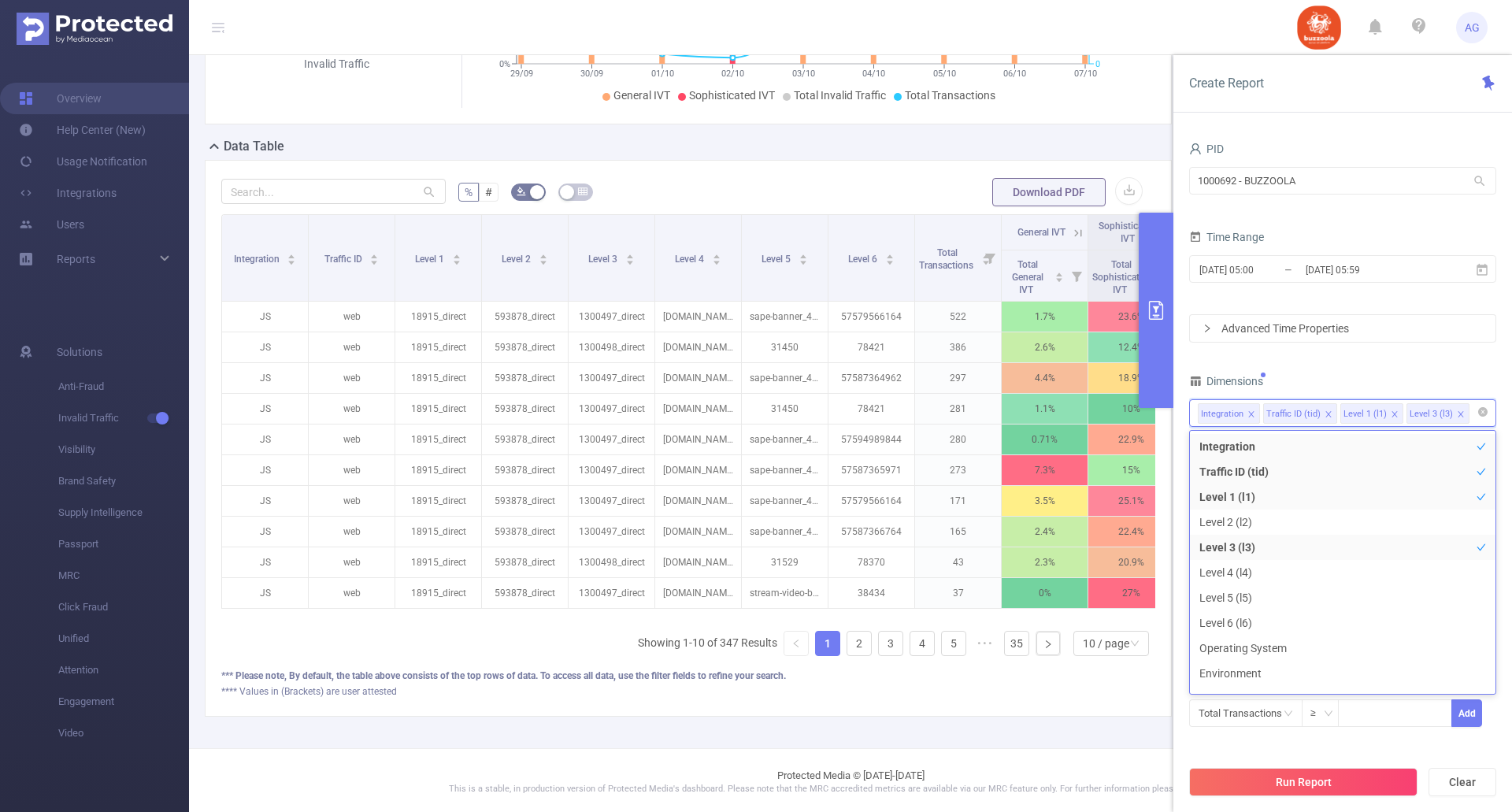
click at [1408, 364] on div "PID 1000692 - BUZZOOLA 1000692 - BUZZOOLA Time Range [DATE] 05:00 _ [DATE] 05:5…" at bounding box center [1342, 443] width 308 height 610
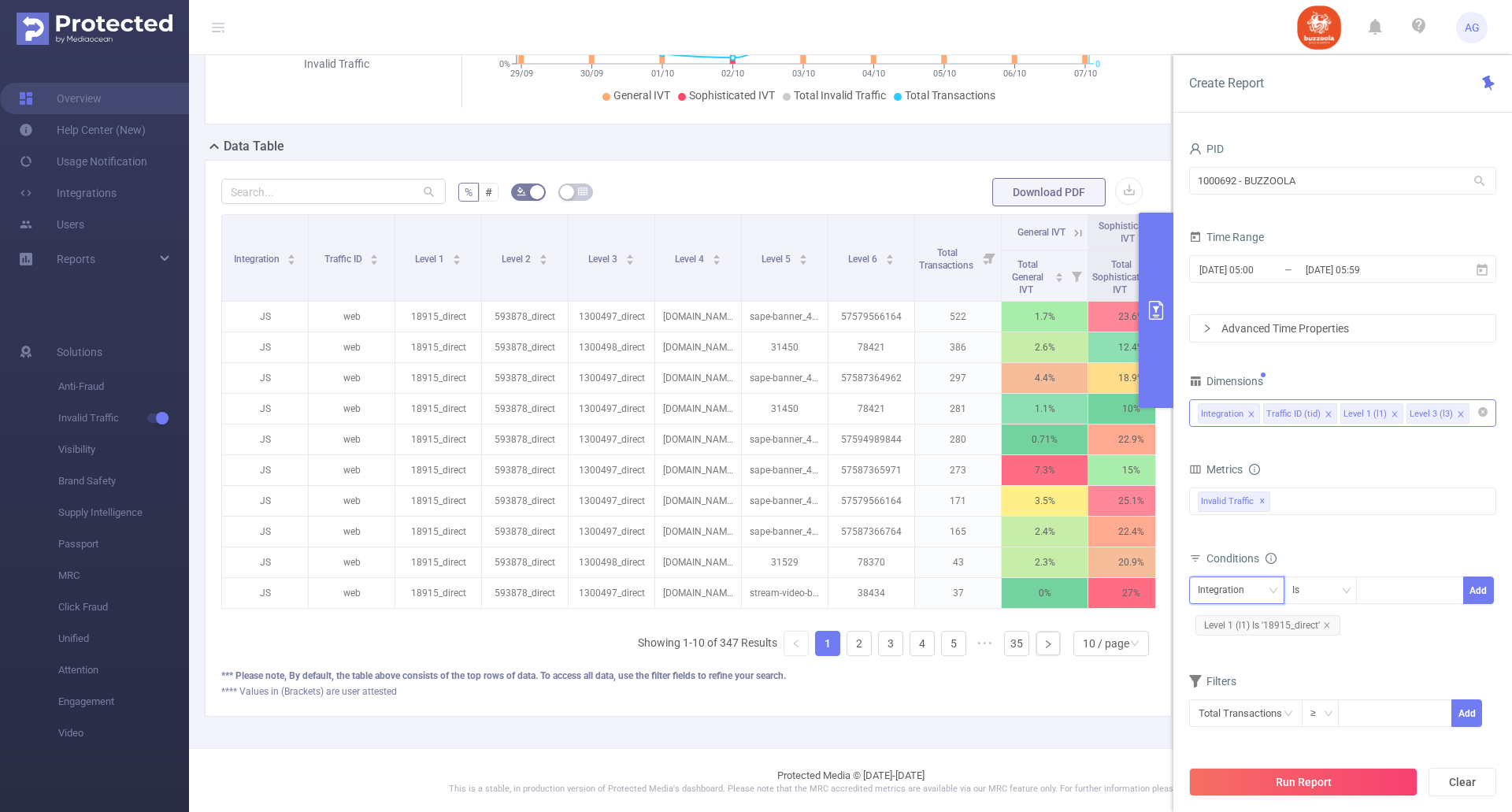
click at [1250, 591] on div "Integration" at bounding box center [1226, 590] width 57 height 26
click at [1239, 668] on li "Level 1 (l1)" at bounding box center [1236, 674] width 95 height 25
click at [1387, 591] on div at bounding box center [1409, 590] width 91 height 26
type input "16497"
click at [1405, 595] on div "16497" at bounding box center [1409, 590] width 91 height 26
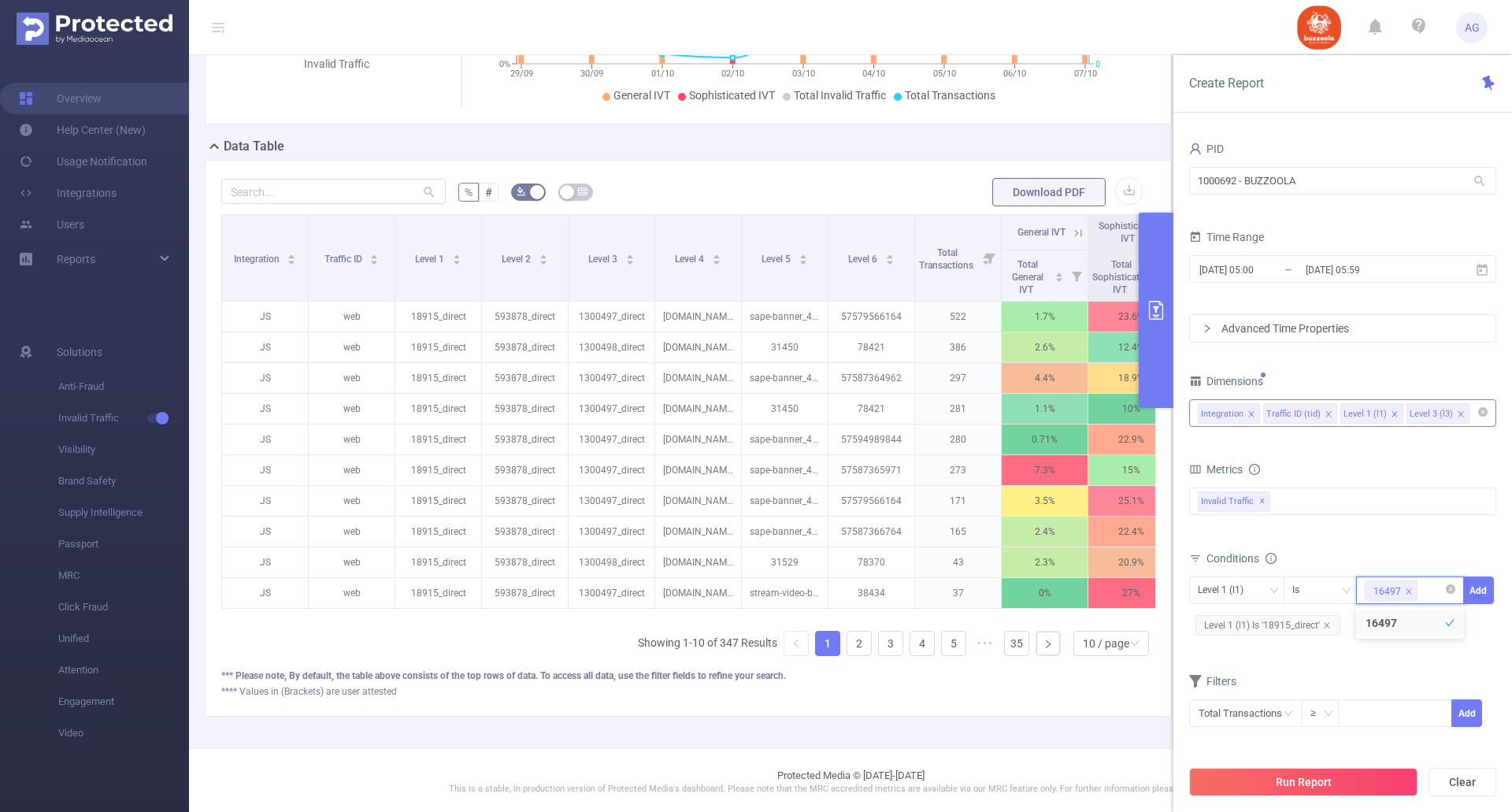
click at [1409, 591] on icon "icon: close" at bounding box center [1409, 592] width 6 height 6
type input "16497_direct"
click at [1418, 621] on li "16497_direct" at bounding box center [1409, 623] width 108 height 25
click at [1482, 593] on button "Add" at bounding box center [1478, 591] width 31 height 28
click at [1355, 627] on span "and Level 1 (l1) Is '16497_direct'" at bounding box center [1274, 639] width 172 height 37
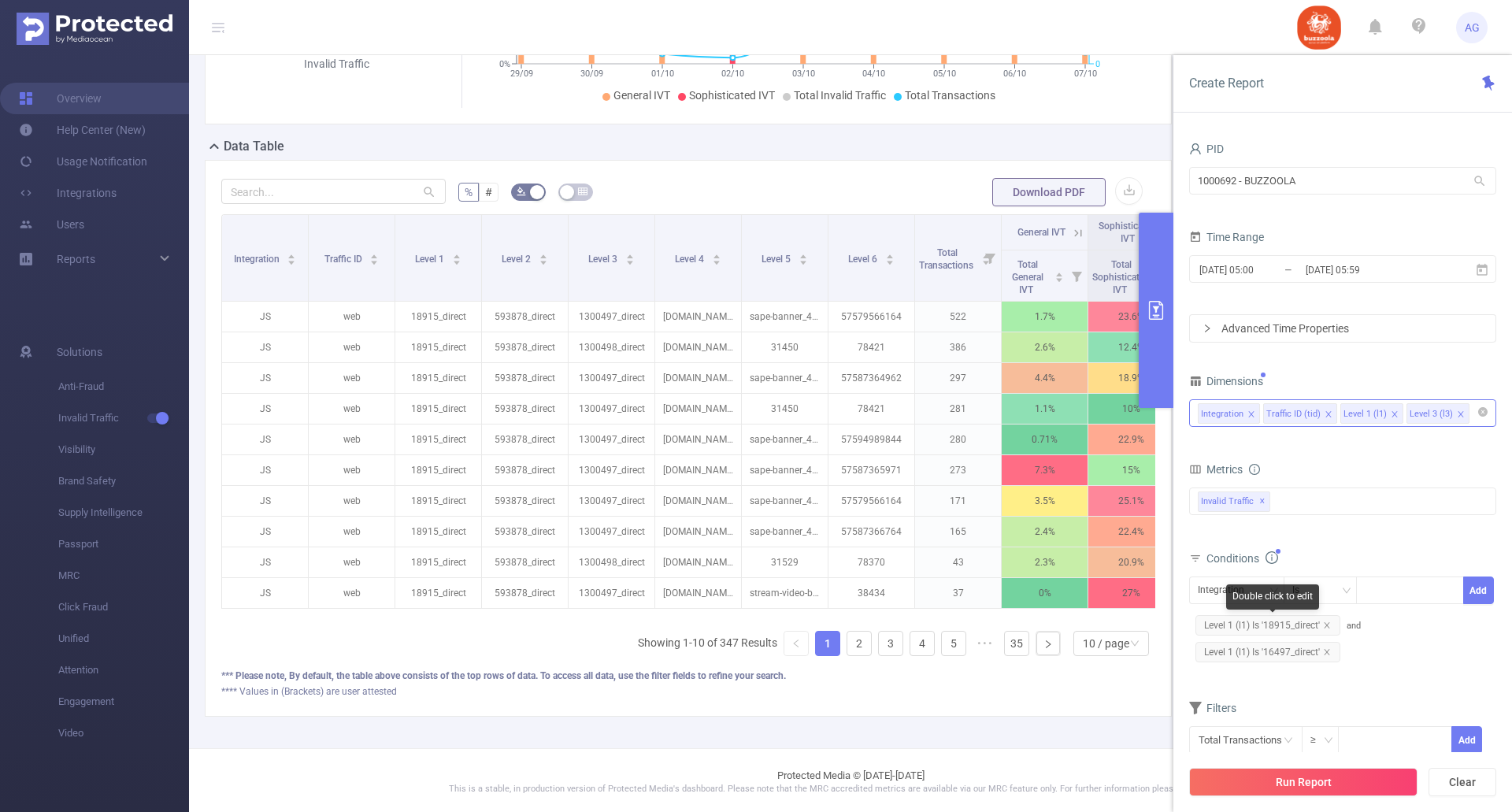
click at [1306, 626] on span "Level 1 (l1) Is '18915_direct'" at bounding box center [1268, 625] width 145 height 20
click at [1258, 626] on span "Level 1 (l1) Is '16497_direct'" at bounding box center [1268, 625] width 145 height 20
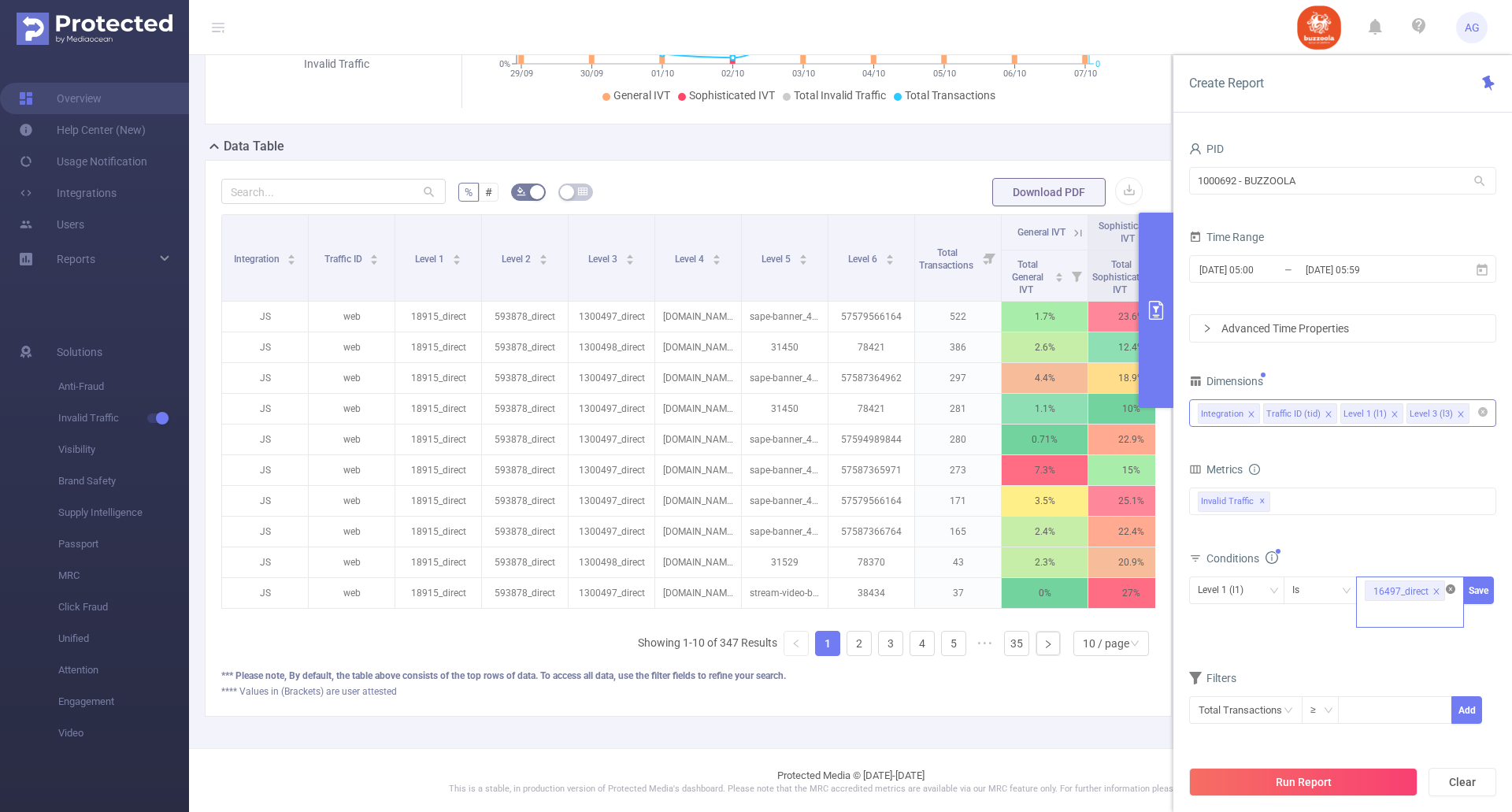
click at [1446, 593] on icon "icon: close-circle" at bounding box center [1451, 590] width 10 height 10
type input "18915_direct"
type input ","
click at [1397, 616] on li "," at bounding box center [1409, 623] width 108 height 25
click at [1388, 614] on div "+ 1 ..." at bounding box center [1385, 615] width 23 height 20
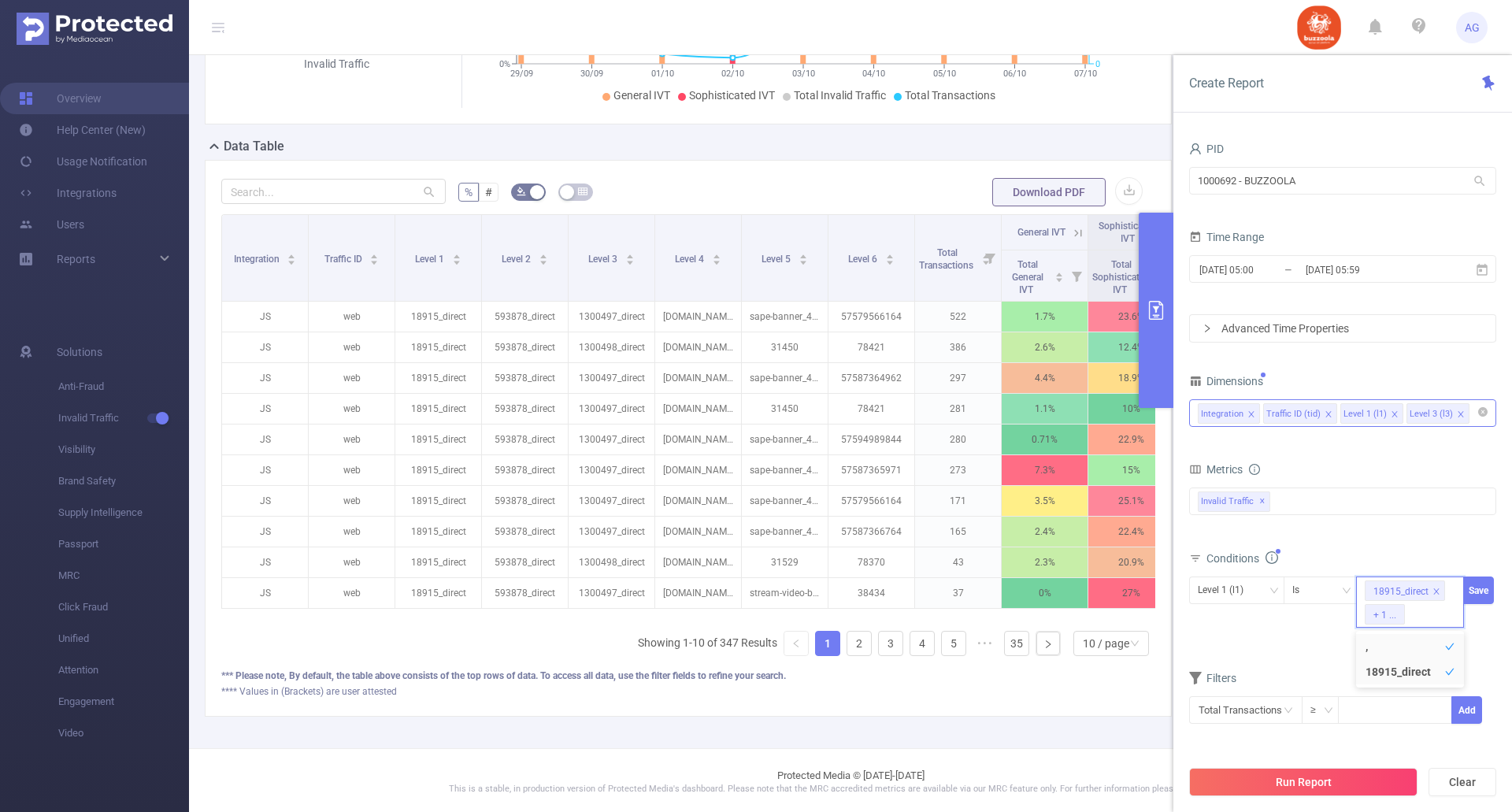
click at [1405, 615] on li "+ 1 ..." at bounding box center [1385, 614] width 40 height 20
type input "16497_direct"
click at [1391, 664] on li "16497_direct" at bounding box center [1409, 670] width 108 height 25
click at [1452, 649] on icon "icon: check" at bounding box center [1450, 647] width 10 height 10
click at [1482, 592] on button "Save" at bounding box center [1478, 591] width 31 height 28
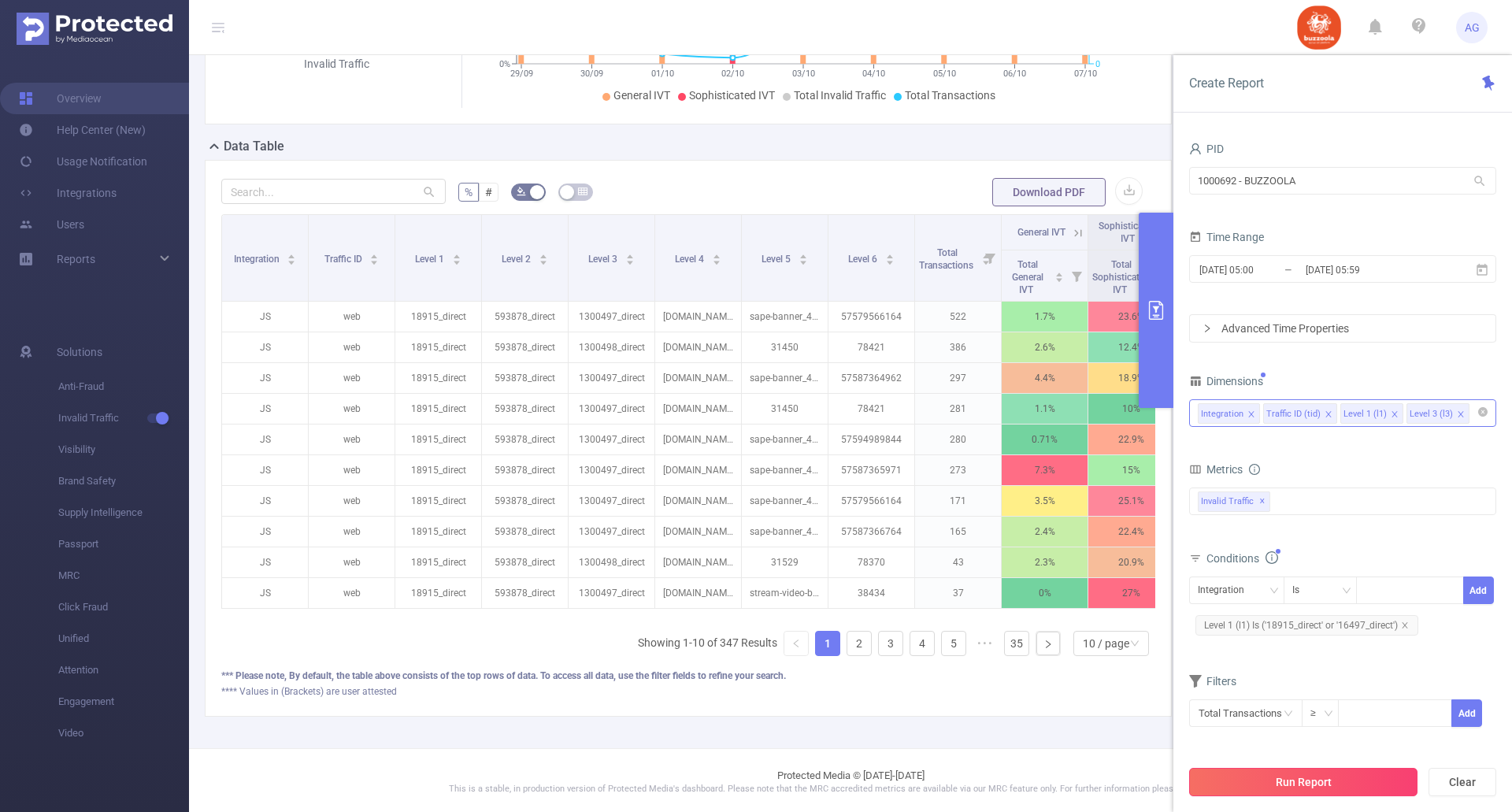
click at [1316, 787] on button "Run Report" at bounding box center [1303, 782] width 228 height 29
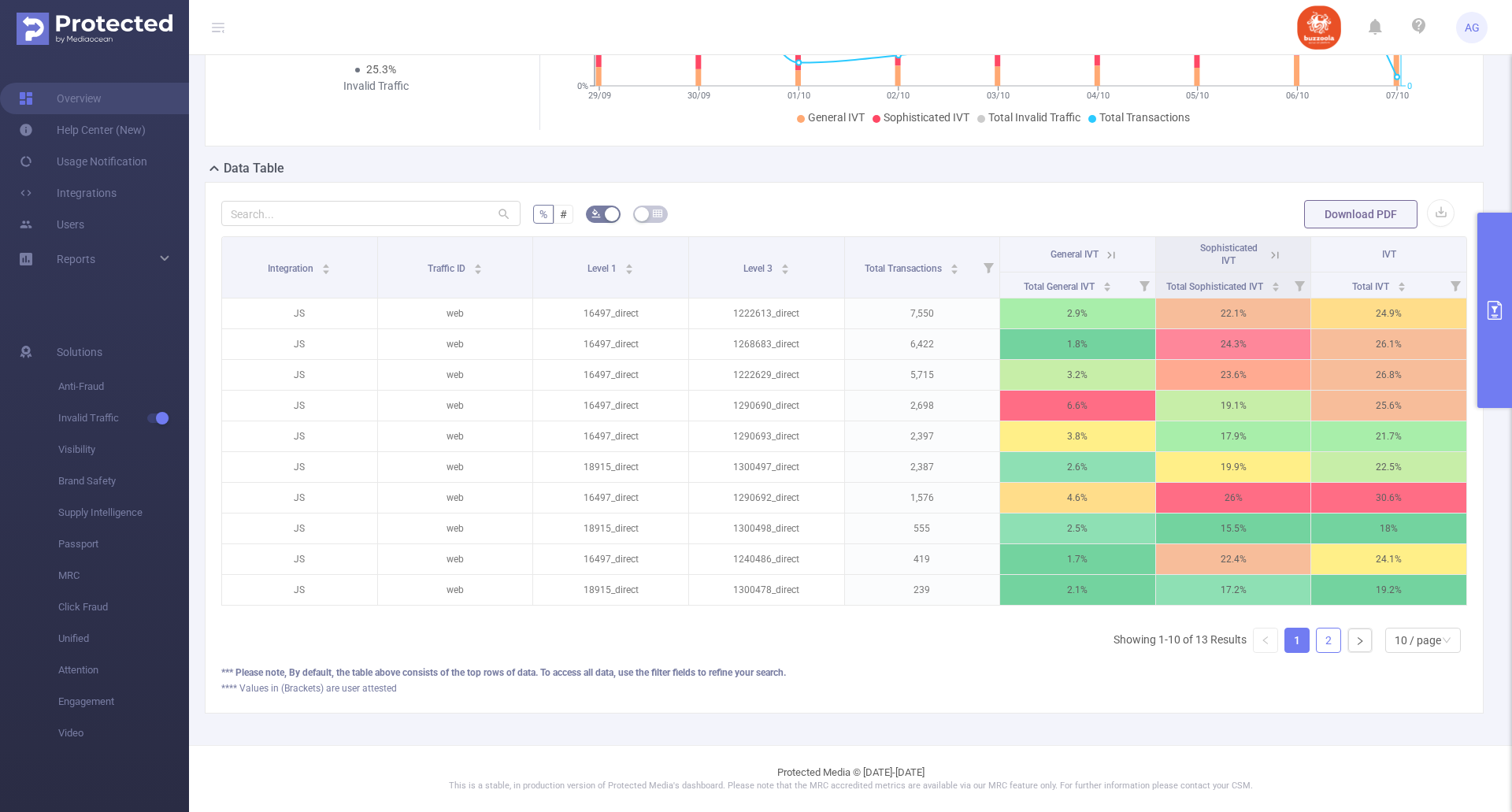
click at [1317, 653] on link "2" at bounding box center [1328, 640] width 24 height 24
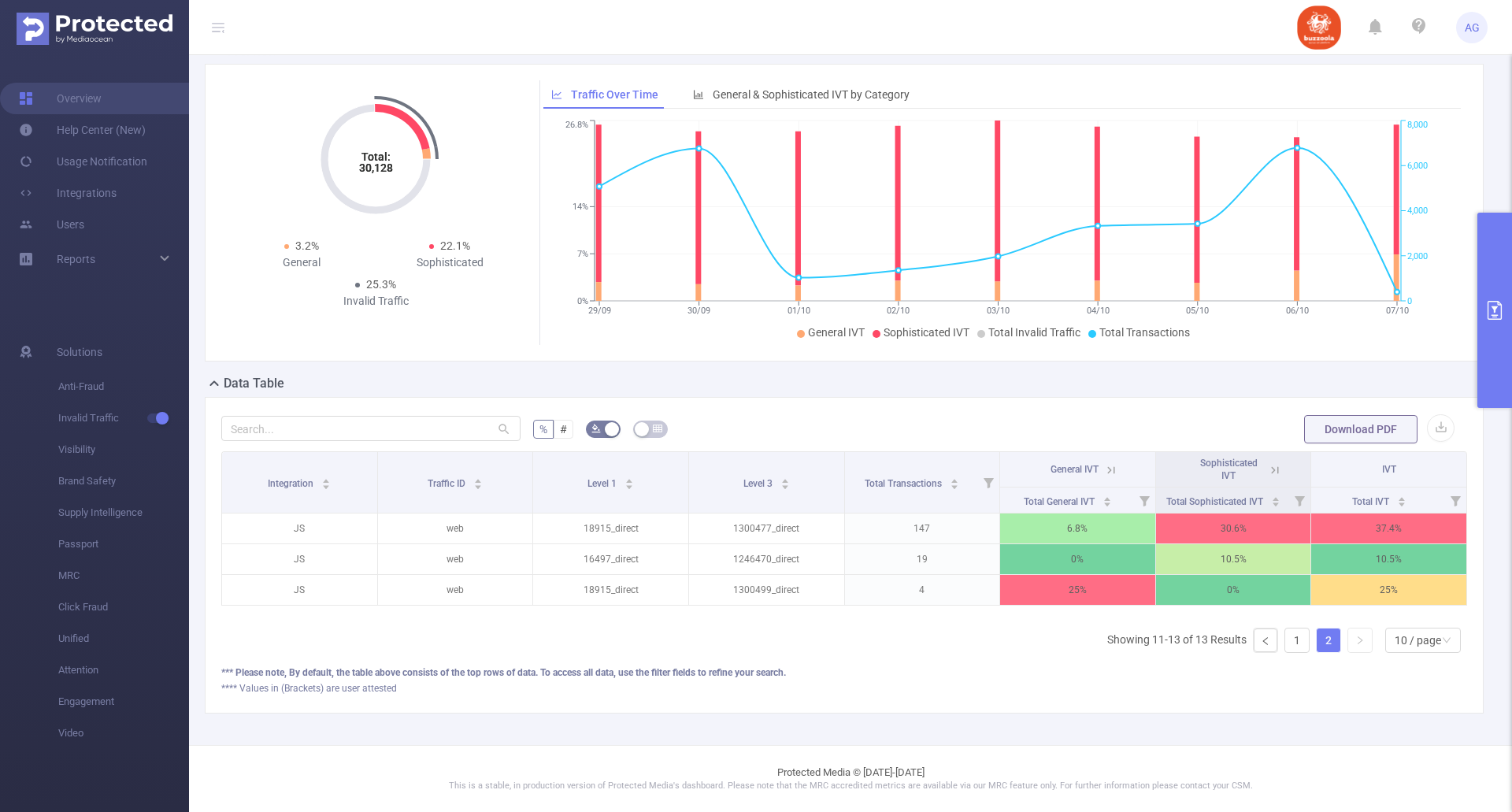
scroll to position [74, 0]
click at [1287, 636] on link "1" at bounding box center [1296, 640] width 24 height 24
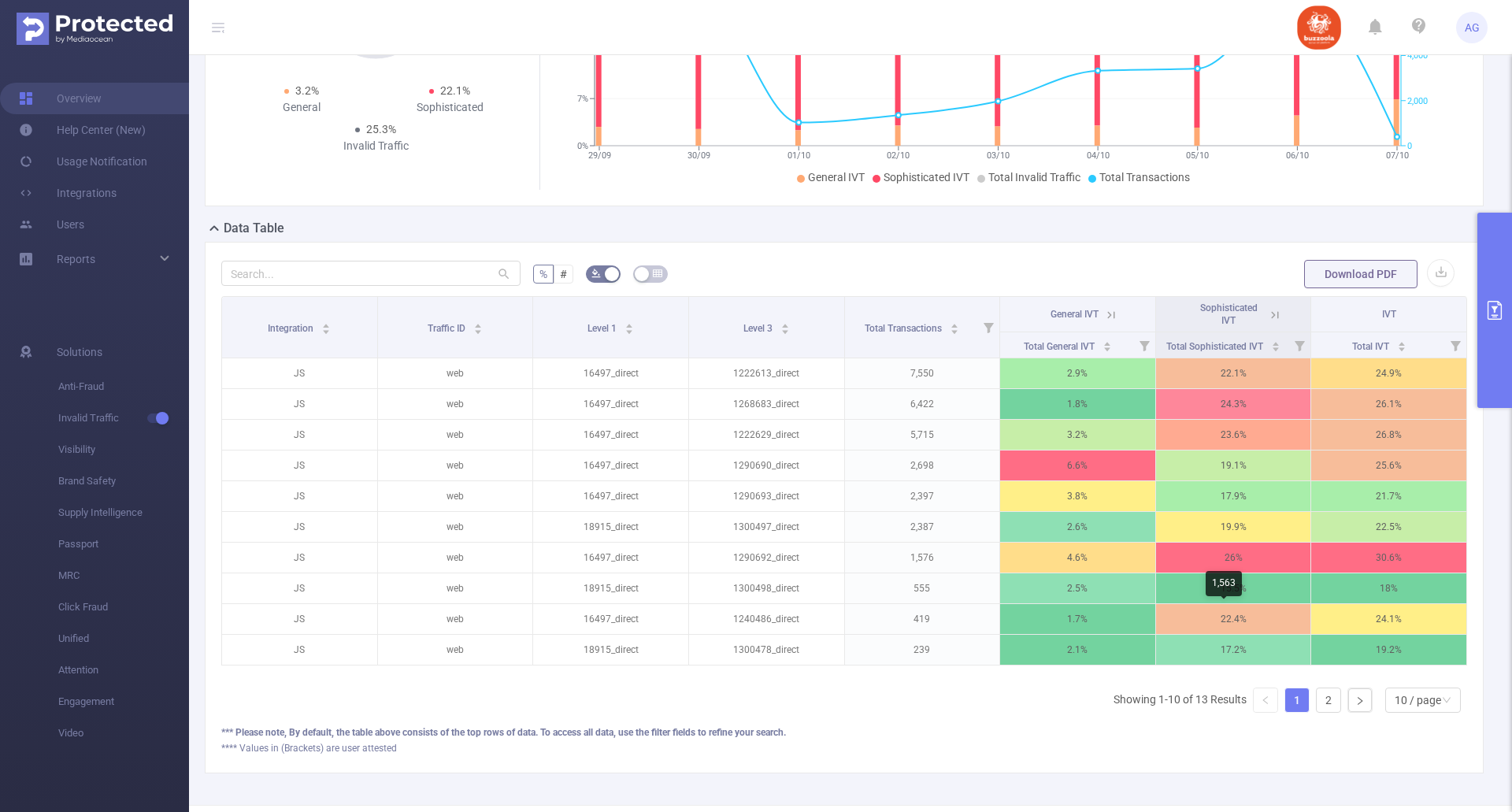
scroll to position [290, 0]
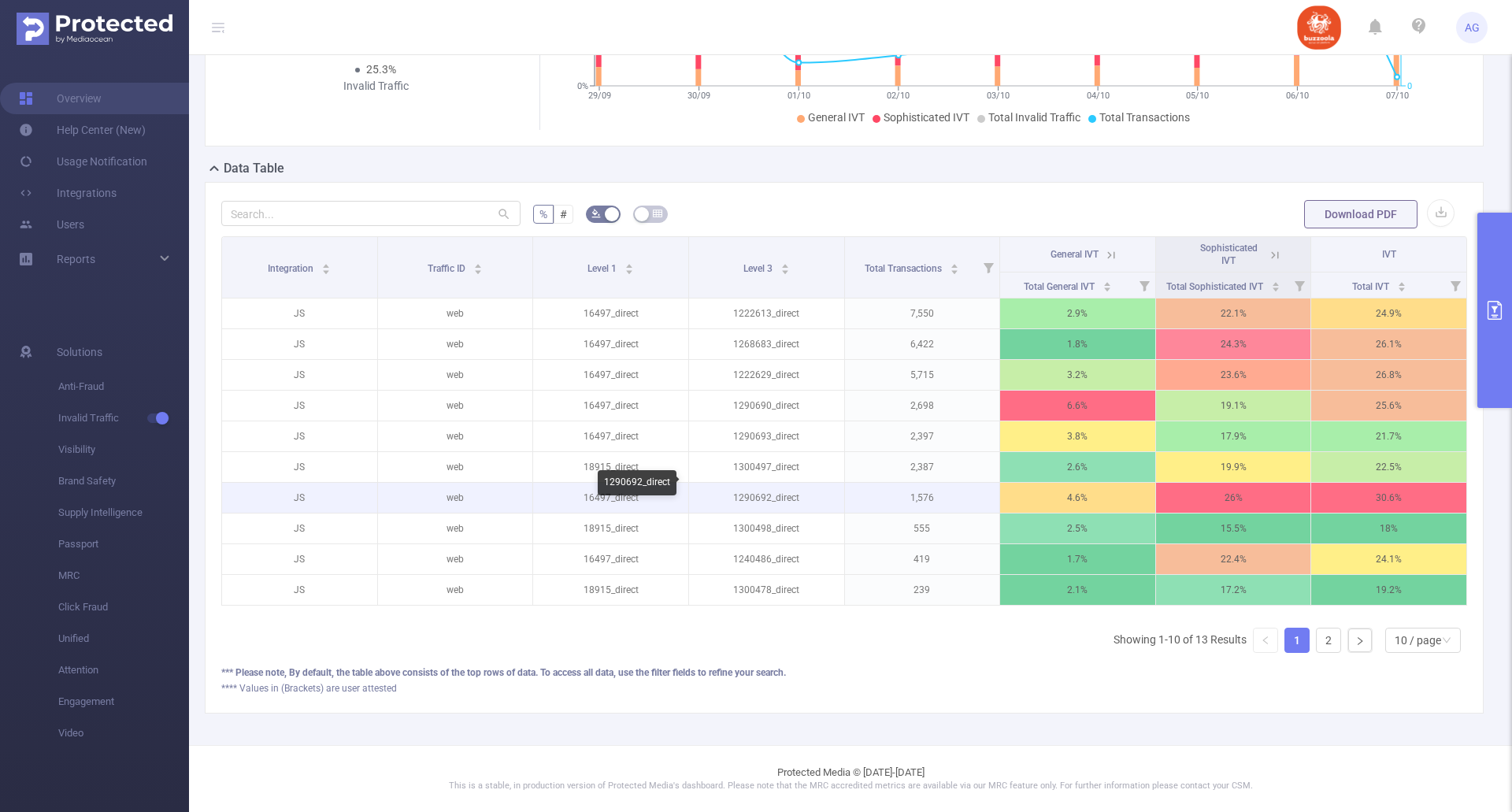
click at [753, 484] on p "1290692_direct" at bounding box center [767, 498] width 155 height 30
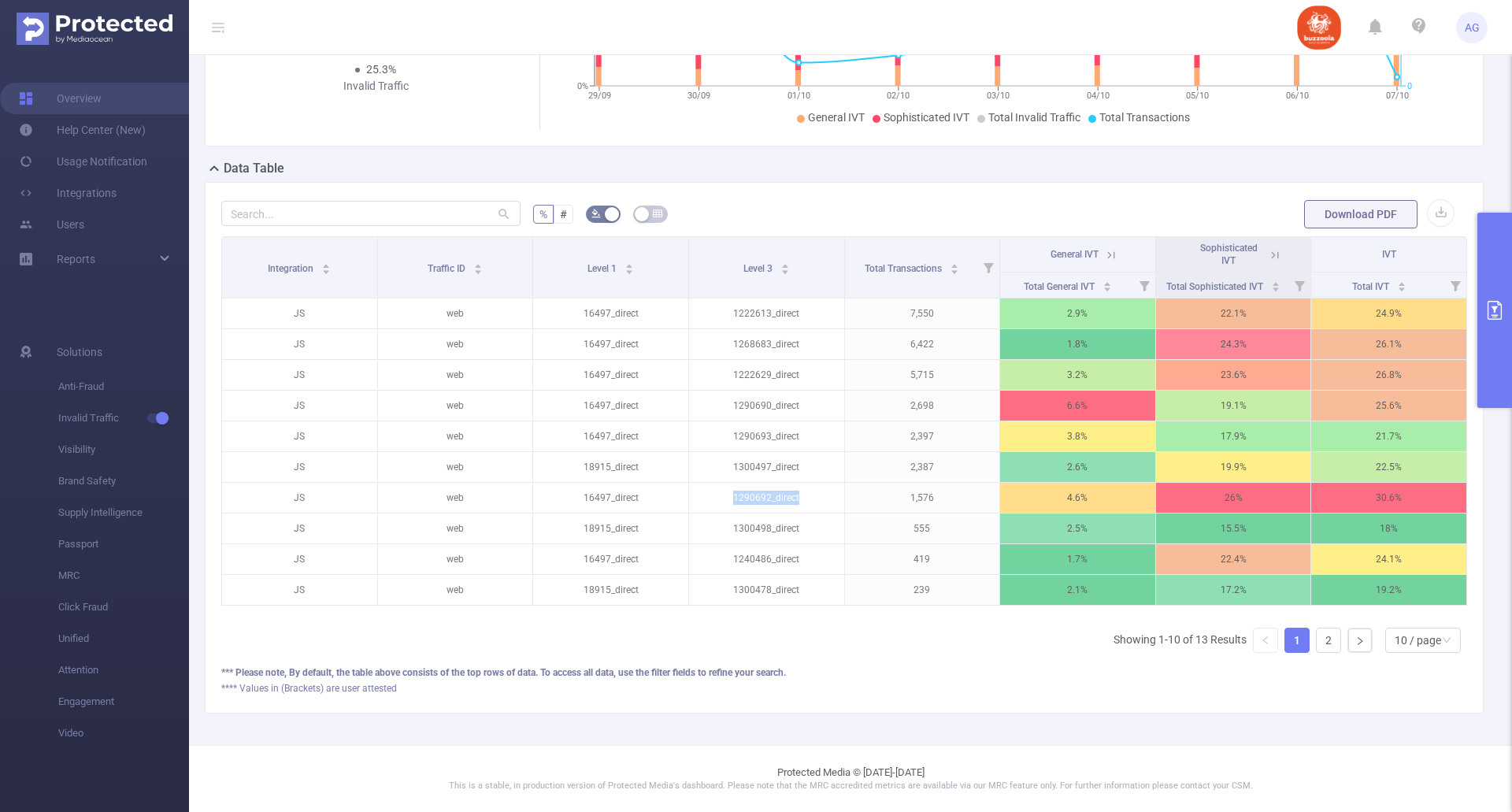
copy p "1290692_direct"
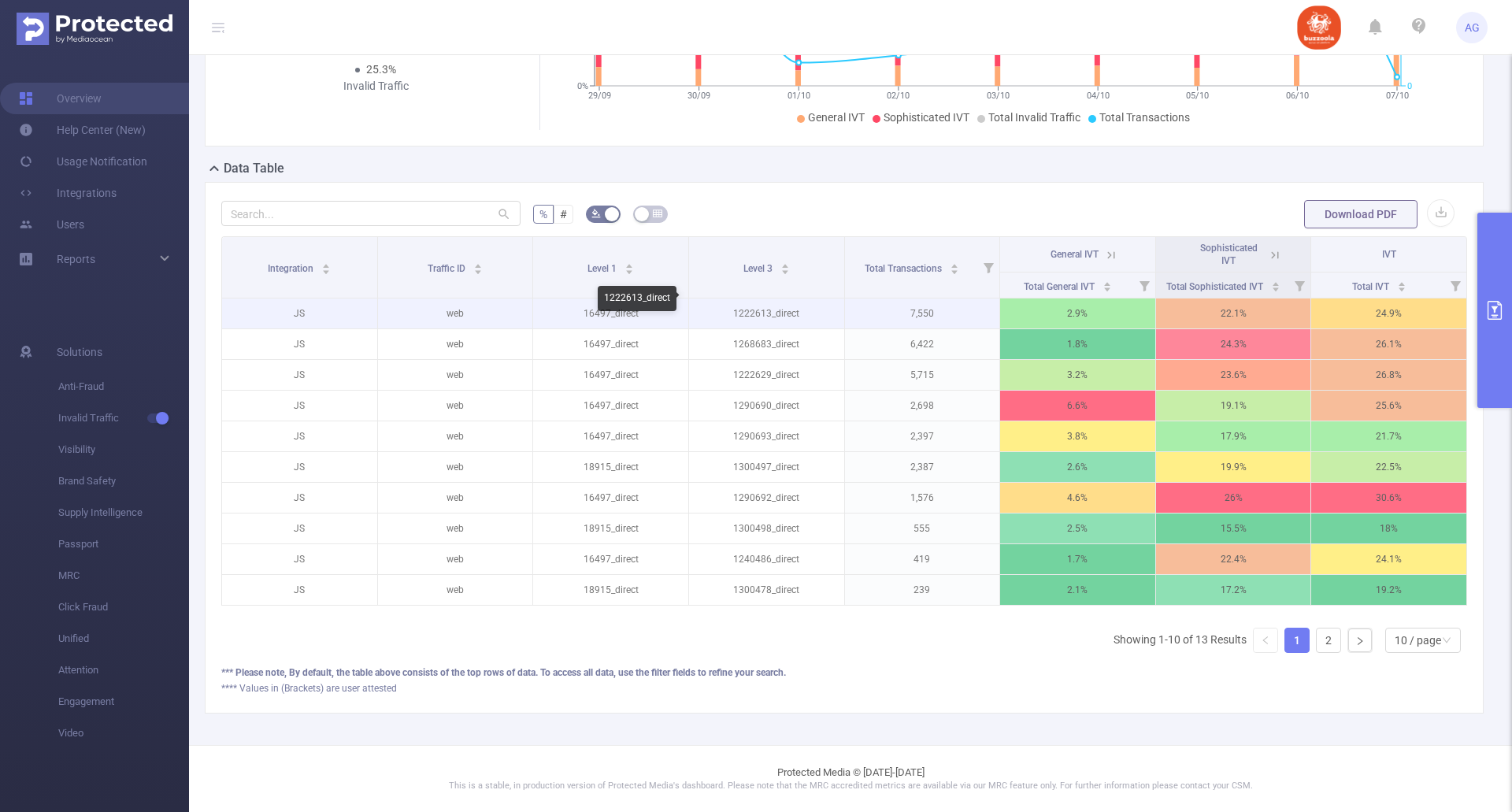
click at [756, 299] on p "1222613_direct" at bounding box center [767, 313] width 155 height 30
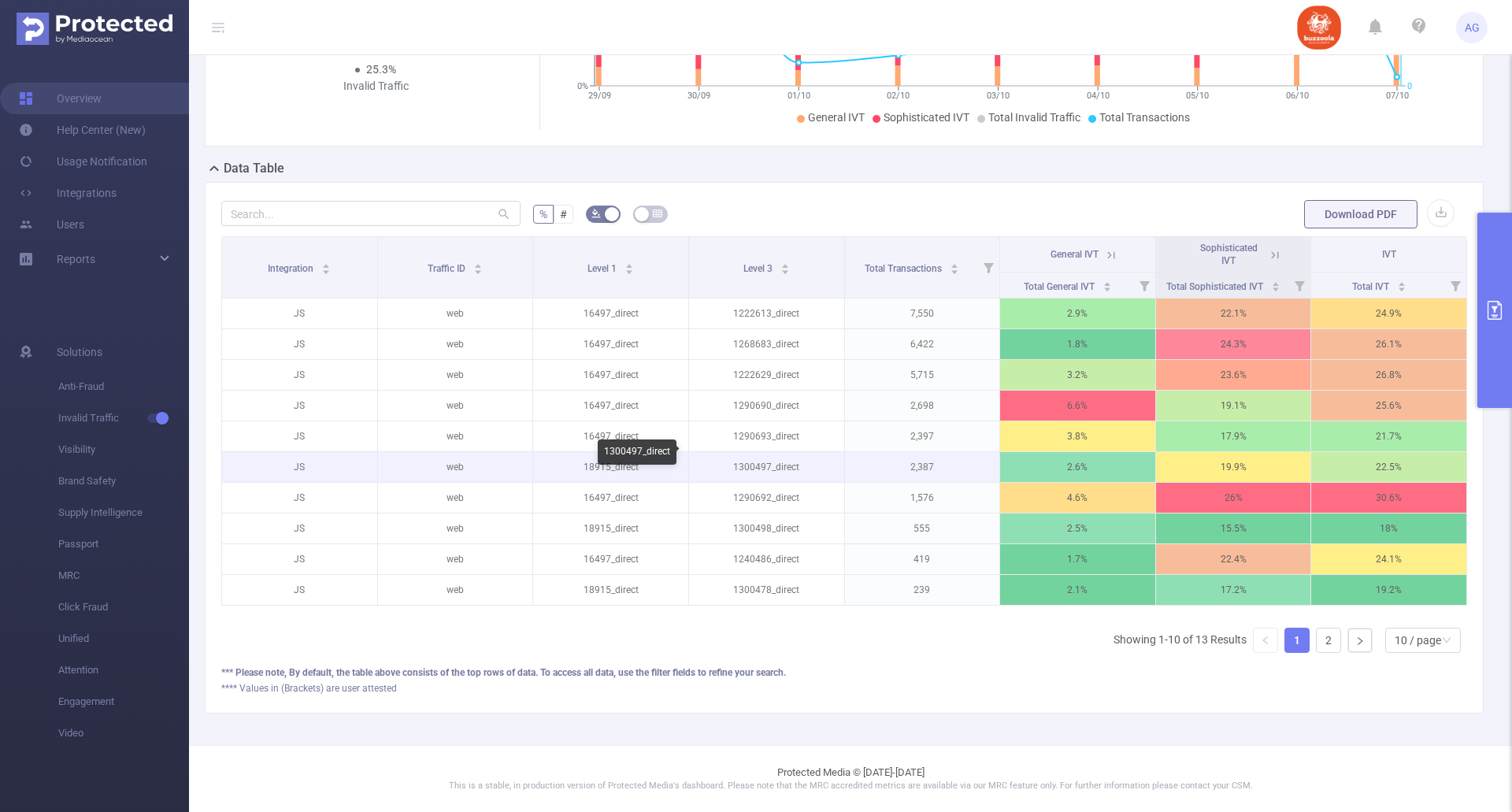
click at [752, 453] on p "1300497_direct" at bounding box center [767, 467] width 155 height 30
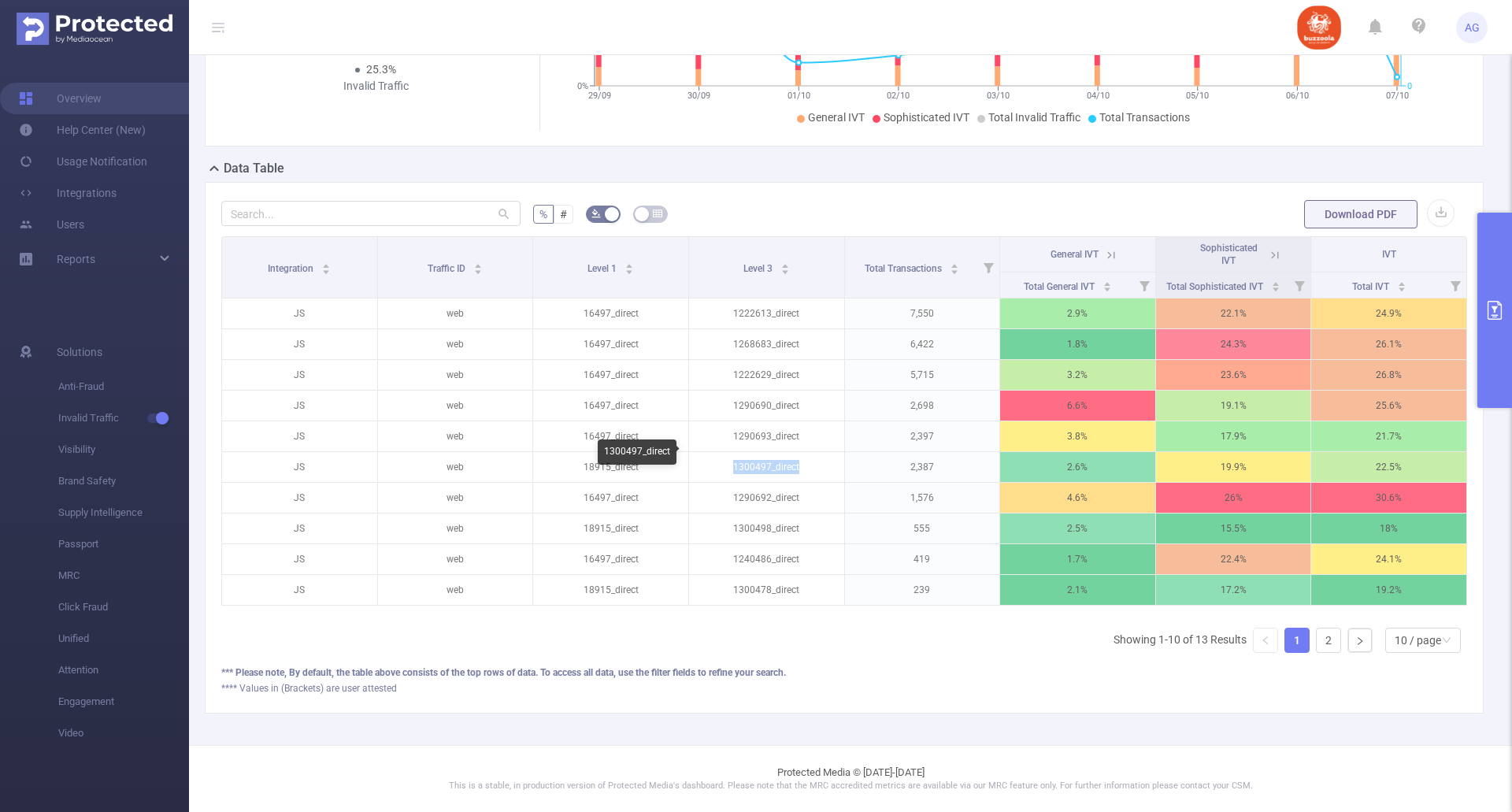
copy p "1300497_direct"
